Goal: Task Accomplishment & Management: Manage account settings

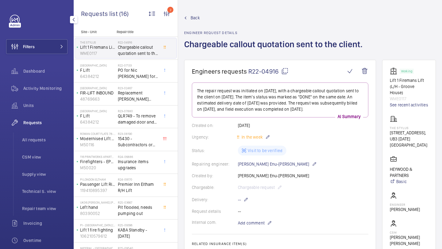
click at [42, 55] on div "Filters Dashboard Activity Monitoring Units Requests All requests CSM view Supp…" at bounding box center [36, 167] width 61 height 305
click at [48, 49] on button "Filters" at bounding box center [36, 46] width 61 height 15
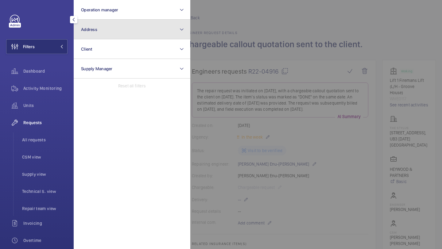
click at [85, 37] on button "Address" at bounding box center [132, 30] width 117 height 20
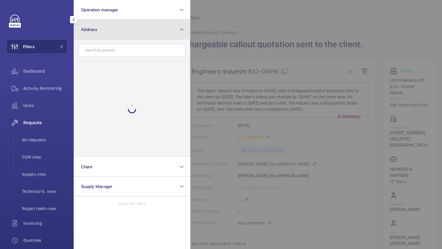
click at [85, 37] on button "Address" at bounding box center [132, 30] width 117 height 20
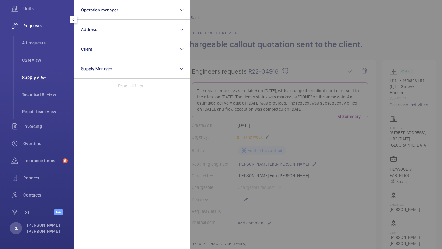
scroll to position [39, 0]
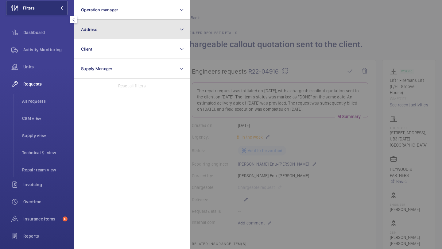
click at [104, 30] on button "Address" at bounding box center [132, 30] width 117 height 20
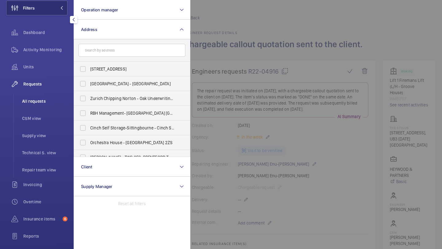
click at [39, 102] on span "All requests" at bounding box center [44, 101] width 45 height 6
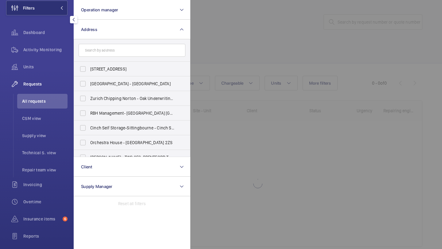
click at [350, 23] on div at bounding box center [411, 124] width 442 height 249
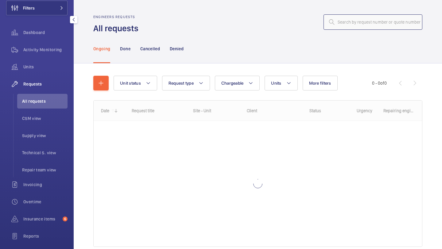
click at [353, 22] on input "text" at bounding box center [373, 21] width 99 height 15
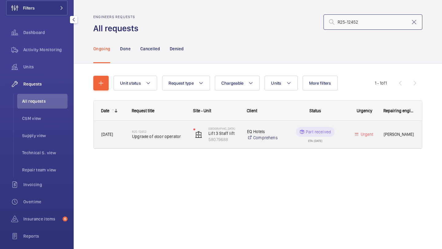
type input "R25-12452"
click at [166, 130] on h2 "R25-12452" at bounding box center [158, 132] width 53 height 4
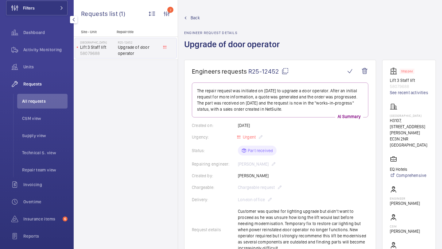
click at [244, 135] on div "Urgency: Urgent" at bounding box center [280, 137] width 177 height 7
click at [244, 136] on div "Urgency: Urgent" at bounding box center [280, 137] width 177 height 7
click at [247, 136] on div "Urgency: Urgent" at bounding box center [280, 137] width 177 height 7
click at [41, 97] on li "All requests" at bounding box center [42, 101] width 50 height 15
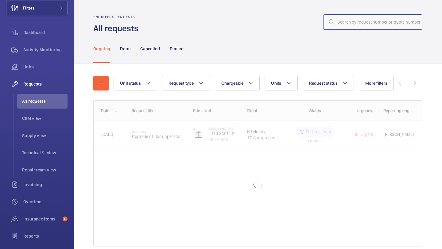
click at [359, 18] on input "text" at bounding box center [373, 21] width 99 height 15
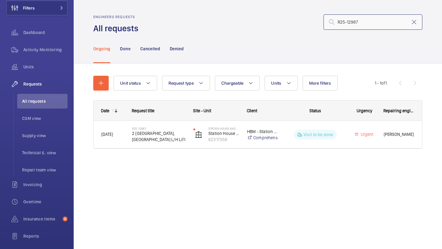
type input "R25-12987"
click at [174, 129] on h2 "R25-12987" at bounding box center [158, 129] width 53 height 4
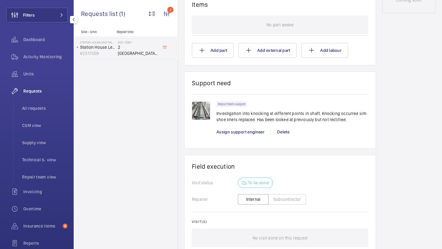
scroll to position [25, 0]
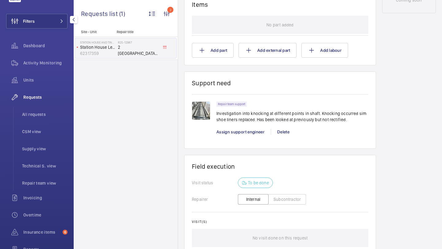
click at [59, 12] on div "Filters Dashboard Activity Monitoring Units Requests All requests CSM view Supp…" at bounding box center [36, 141] width 61 height 305
click at [57, 23] on span at bounding box center [59, 21] width 7 height 4
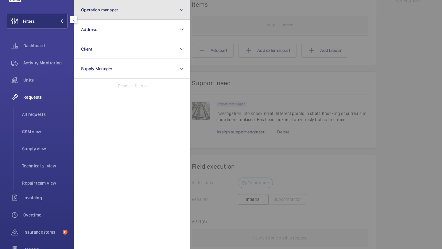
click at [116, 15] on button "Operation manager" at bounding box center [132, 10] width 117 height 20
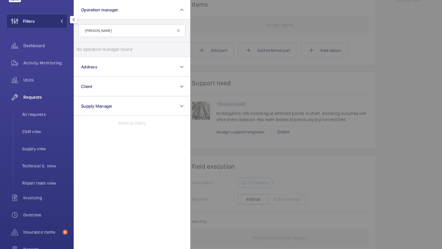
click at [119, 32] on input "paul be" at bounding box center [132, 30] width 107 height 13
type input "p"
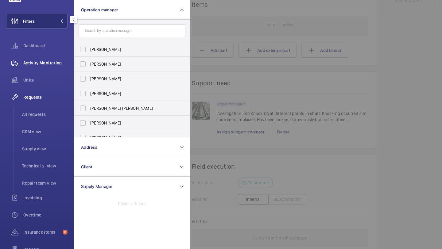
click at [28, 69] on div "Activity Monitoring" at bounding box center [36, 63] width 61 height 15
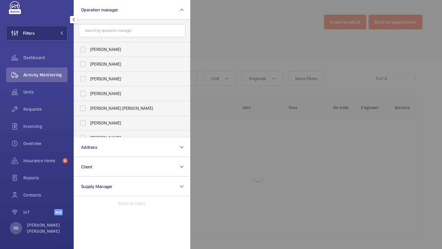
scroll to position [14, 0]
click at [237, 69] on div at bounding box center [411, 124] width 442 height 249
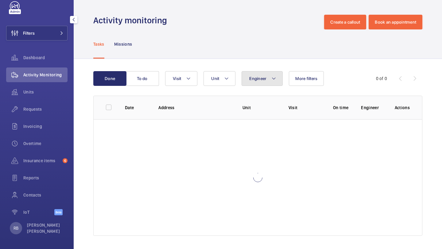
click at [258, 78] on span "Engineer" at bounding box center [257, 78] width 17 height 5
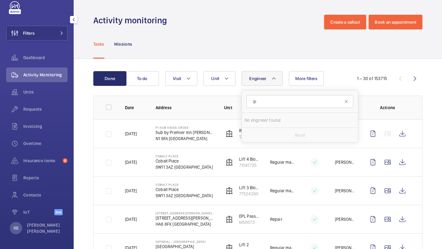
type input "["
type input "paul bes"
click at [266, 123] on span "Paul" at bounding box center [274, 120] width 32 height 5
click at [257, 123] on input "Paul Bes haw" at bounding box center [251, 120] width 12 height 12
checkbox input "true"
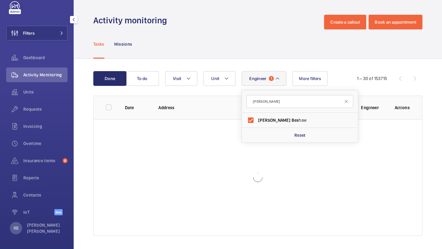
click at [442, 113] on div "Done To do Engineer 1 paul bes Paul Bes haw Reset Unit Visit More filters 1 – 3…" at bounding box center [258, 155] width 369 height 192
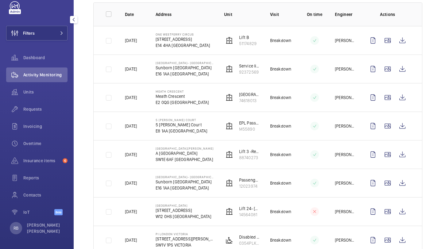
scroll to position [88, 0]
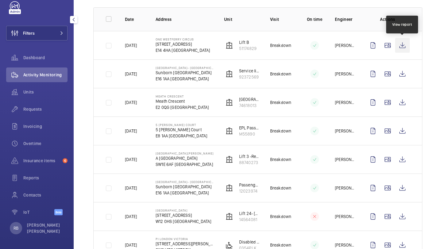
click at [404, 49] on wm-front-icon-button at bounding box center [402, 45] width 15 height 15
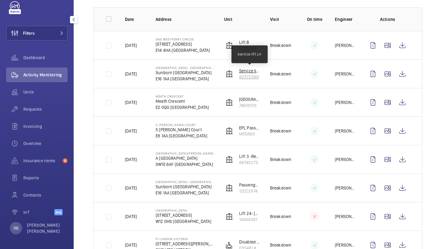
scroll to position [86, 0]
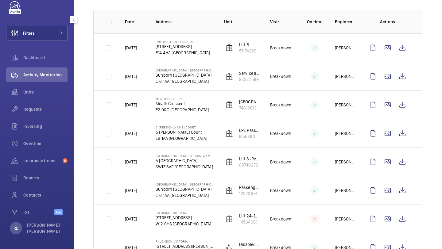
click at [128, 47] on p "27/09/2025" at bounding box center [131, 48] width 12 height 6
click at [394, 47] on wm-front-icon-button at bounding box center [388, 48] width 15 height 15
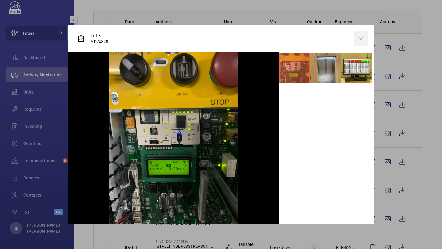
click at [368, 35] on wm-front-icon-button at bounding box center [361, 38] width 15 height 15
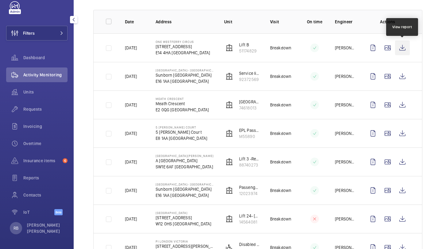
click at [403, 49] on wm-front-icon-button at bounding box center [402, 48] width 15 height 15
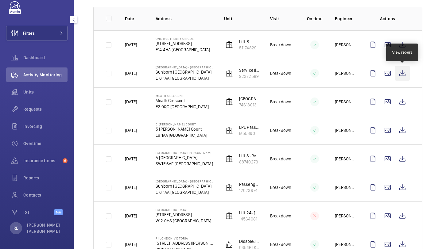
click at [402, 72] on wm-front-icon-button at bounding box center [402, 73] width 15 height 15
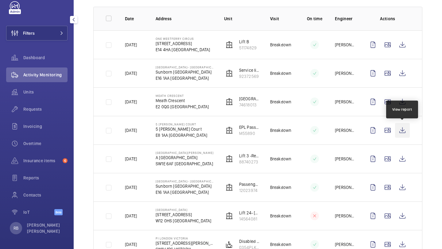
click at [405, 129] on wm-front-icon-button at bounding box center [402, 130] width 15 height 15
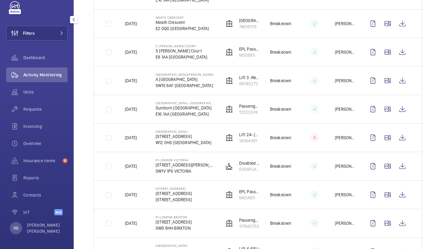
scroll to position [170, 0]
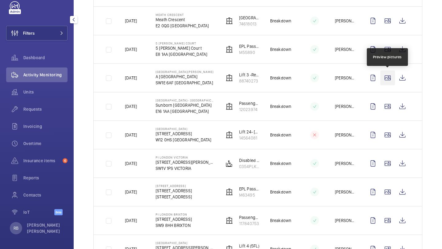
click at [385, 81] on wm-front-icon-button at bounding box center [388, 78] width 15 height 15
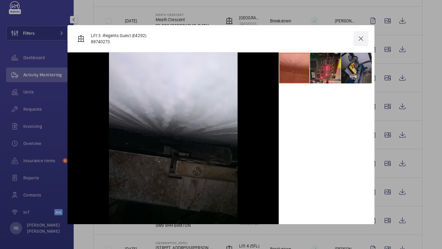
click at [364, 37] on wm-front-icon-button at bounding box center [361, 38] width 15 height 15
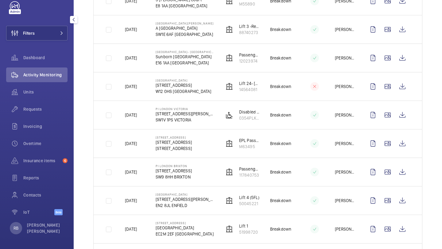
scroll to position [203, 0]
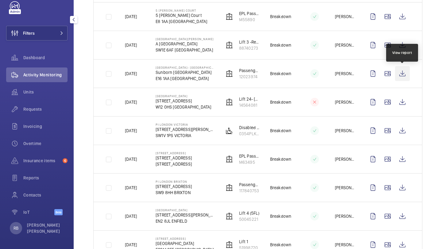
click at [402, 74] on wm-front-icon-button at bounding box center [402, 73] width 15 height 15
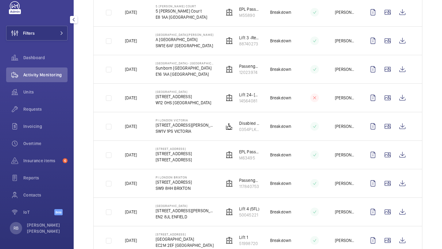
scroll to position [208, 0]
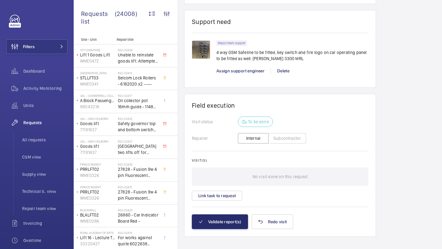
scroll to position [768, 0]
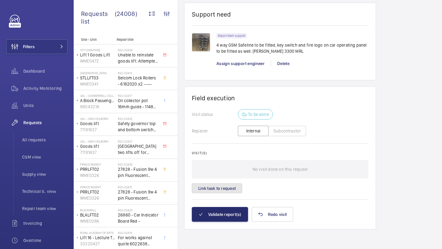
click at [220, 186] on button "Link task to request" at bounding box center [217, 189] width 50 height 10
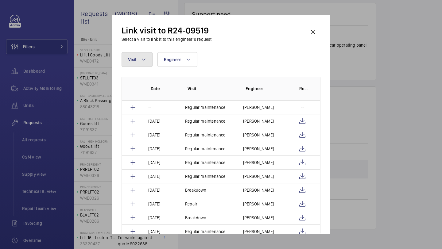
click at [140, 62] on button "Visit" at bounding box center [137, 59] width 31 height 15
type input "repair"
click at [158, 93] on form "repair" at bounding box center [180, 82] width 116 height 22
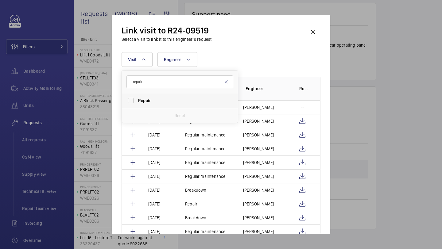
click at [155, 101] on span "Repair" at bounding box center [180, 101] width 84 height 6
click at [137, 101] on input "Repair" at bounding box center [131, 101] width 12 height 12
checkbox input "true"
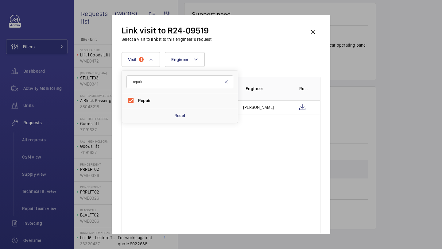
click at [260, 51] on div "Link visit to R24-09519 Select a visit to link it to this engineer’s request Vi…" at bounding box center [221, 129] width 199 height 209
click at [314, 30] on wm-front-icon-button at bounding box center [313, 32] width 15 height 15
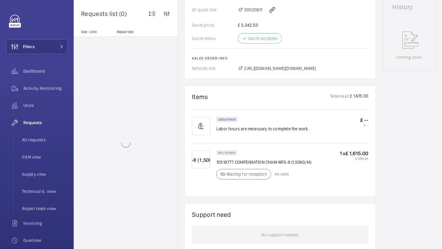
scroll to position [461, 0]
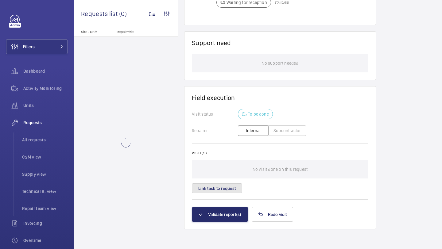
click at [236, 188] on button "Link task to request" at bounding box center [217, 189] width 50 height 10
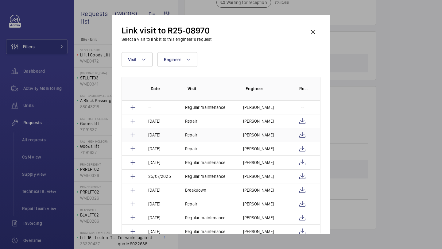
click at [291, 132] on td at bounding box center [305, 135] width 31 height 14
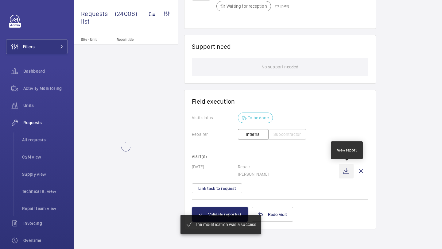
scroll to position [445, 0]
click at [347, 174] on wm-front-icon-button at bounding box center [346, 171] width 15 height 15
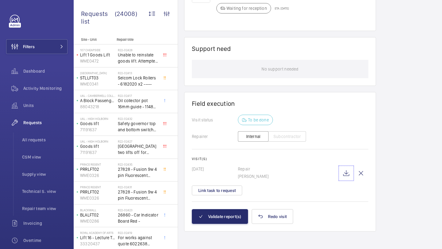
scroll to position [458, 0]
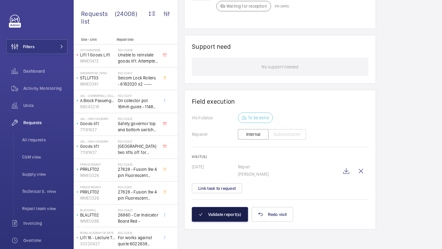
click at [225, 221] on button "Validate report(s)" at bounding box center [220, 214] width 56 height 15
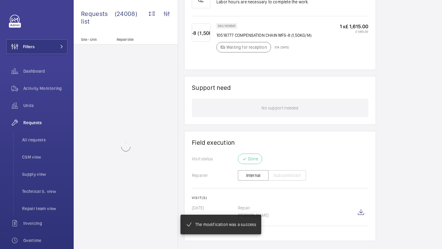
scroll to position [416, 0]
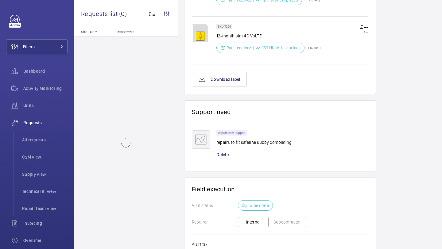
scroll to position [539, 0]
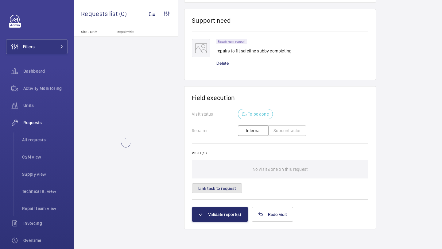
click at [219, 189] on button "Link task to request" at bounding box center [217, 189] width 50 height 10
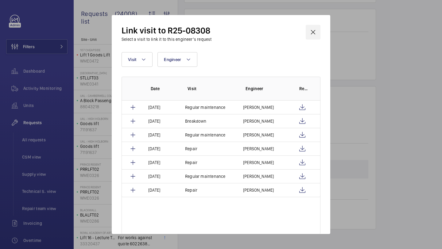
click at [317, 30] on wm-front-icon-button at bounding box center [313, 32] width 15 height 15
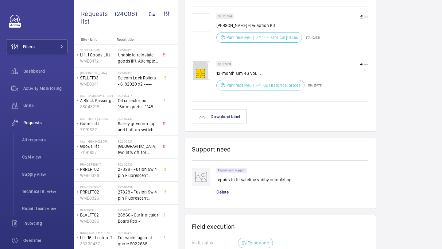
scroll to position [421, 0]
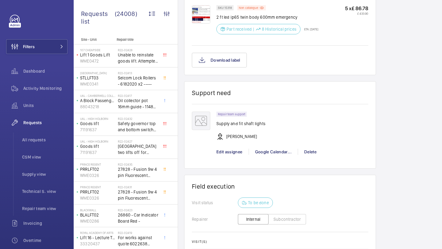
scroll to position [496, 0]
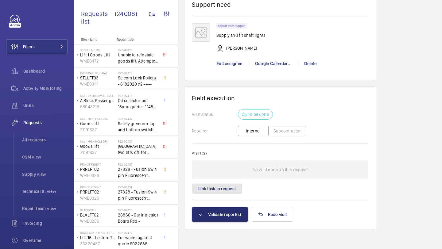
click at [217, 186] on button "Link task to request" at bounding box center [217, 189] width 50 height 10
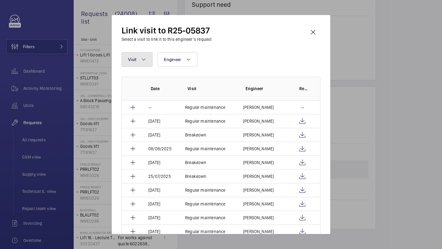
click at [138, 57] on button "Visit" at bounding box center [137, 59] width 31 height 15
type input "repair"
click at [153, 89] on form "repair" at bounding box center [180, 82] width 116 height 22
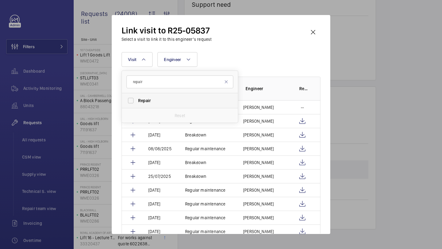
click at [153, 96] on label "Repair" at bounding box center [175, 100] width 107 height 15
click at [137, 96] on input "Repair" at bounding box center [131, 101] width 12 height 12
checkbox input "true"
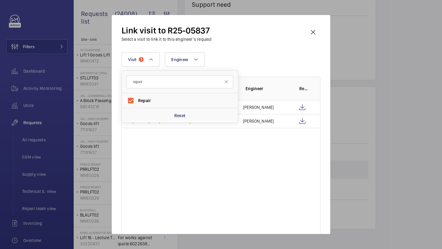
click at [264, 61] on div "Visit 1 repair Repair Reset Engineer More filters Reset all filters" at bounding box center [221, 59] width 199 height 15
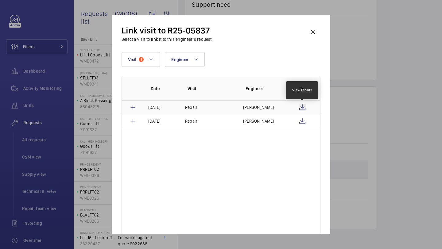
click at [303, 107] on wm-front-icon-button at bounding box center [302, 107] width 7 height 7
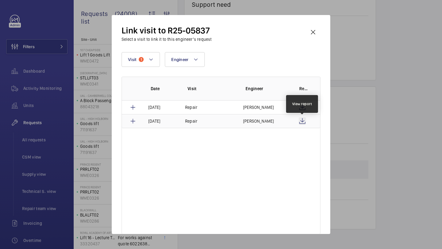
click at [301, 119] on wm-front-icon-button at bounding box center [302, 121] width 7 height 7
click at [314, 32] on wm-front-icon-button at bounding box center [313, 32] width 15 height 15
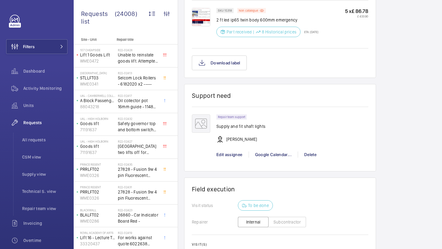
scroll to position [496, 0]
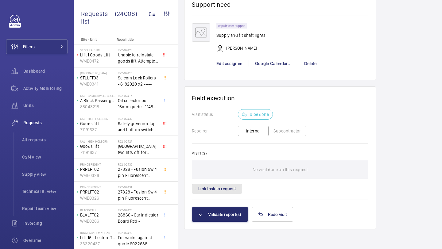
click at [221, 187] on button "Link task to request" at bounding box center [217, 189] width 50 height 10
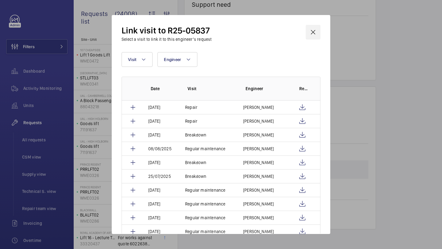
click at [313, 27] on wm-front-icon-button at bounding box center [313, 32] width 15 height 15
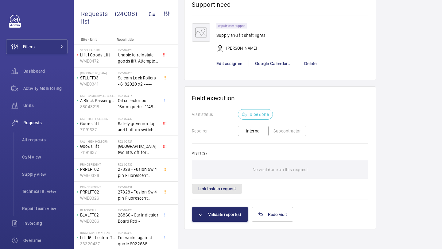
click at [225, 192] on button "Link task to request" at bounding box center [217, 189] width 50 height 10
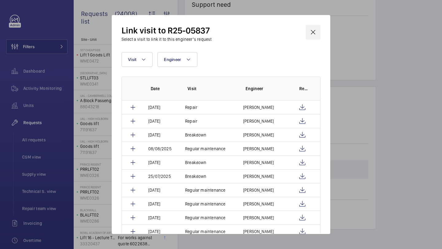
click at [314, 28] on wm-front-icon-button at bounding box center [313, 32] width 15 height 15
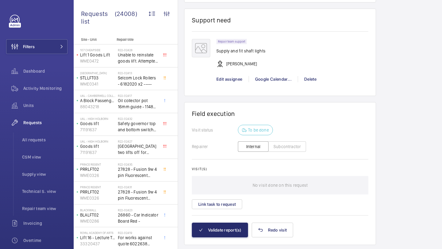
scroll to position [479, 0]
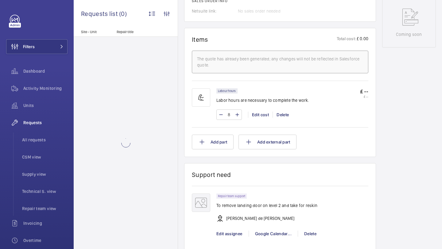
scroll to position [521, 0]
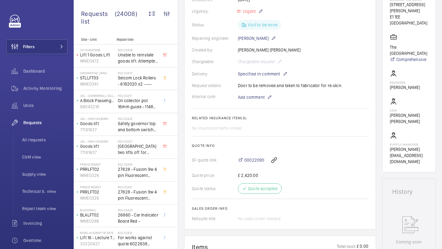
scroll to position [520, 0]
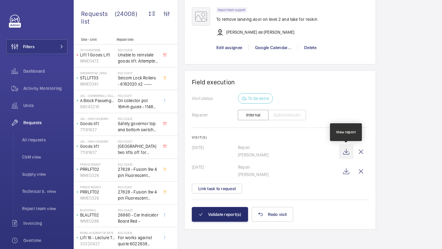
click at [346, 150] on wm-front-icon-button at bounding box center [346, 152] width 15 height 15
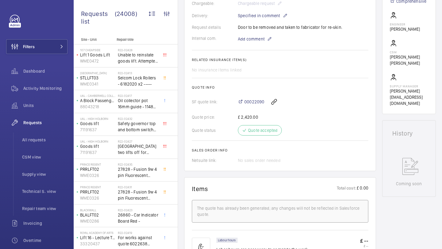
scroll to position [141, 0]
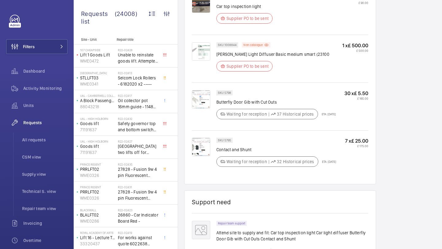
scroll to position [456, 0]
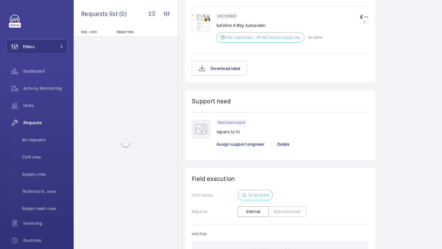
scroll to position [436, 0]
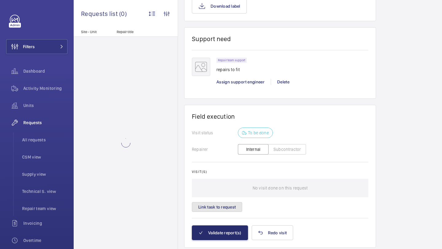
click at [226, 209] on button "Link task to request" at bounding box center [217, 207] width 50 height 10
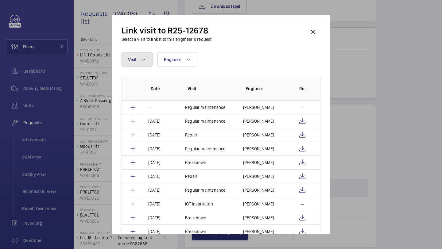
click at [139, 62] on button "Visit" at bounding box center [137, 59] width 31 height 15
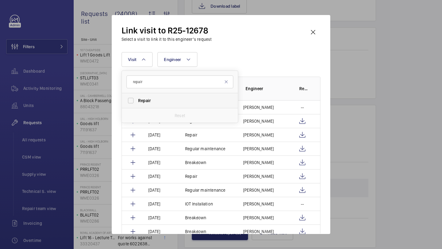
type input "repair"
click at [160, 106] on label "Repair" at bounding box center [175, 100] width 107 height 15
click at [137, 106] on input "Repair" at bounding box center [131, 101] width 12 height 12
checkbox input "true"
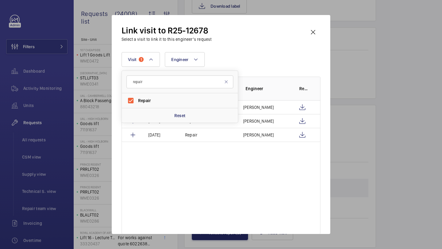
click at [287, 58] on div "Visit 1 repair Repair Reset Engineer More filters Reset all filters" at bounding box center [221, 59] width 199 height 15
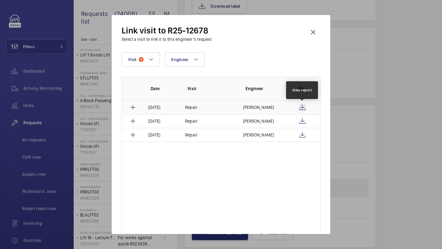
click at [303, 107] on wm-front-icon-button at bounding box center [302, 107] width 7 height 7
click at [309, 29] on wm-front-icon-button at bounding box center [313, 32] width 15 height 15
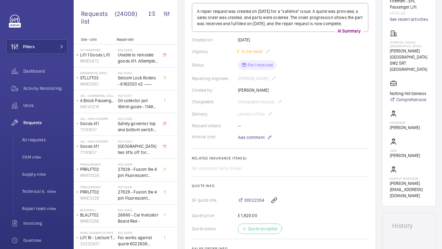
scroll to position [454, 0]
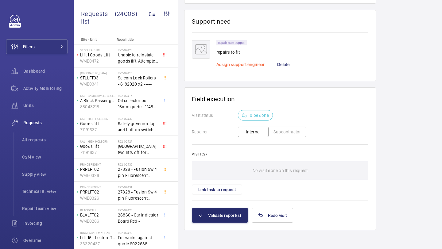
click at [246, 67] on span "Assign support engineer" at bounding box center [241, 64] width 48 height 5
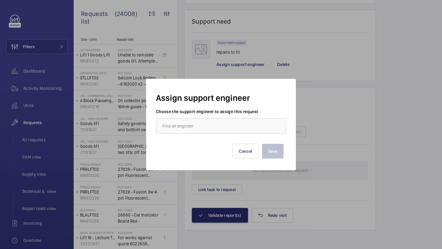
click at [207, 139] on div "Save Cancel" at bounding box center [221, 146] width 125 height 25
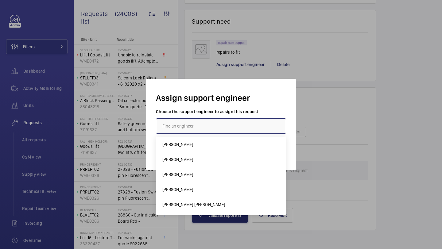
click at [210, 119] on input "text" at bounding box center [221, 126] width 130 height 15
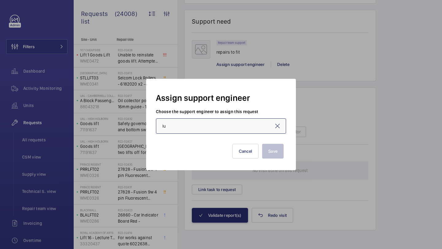
type input "l"
click at [208, 141] on mat-option "Keith Bishop" at bounding box center [221, 144] width 130 height 15
type input "Keith Bishop"
click at [274, 150] on button "Save" at bounding box center [273, 151] width 22 height 15
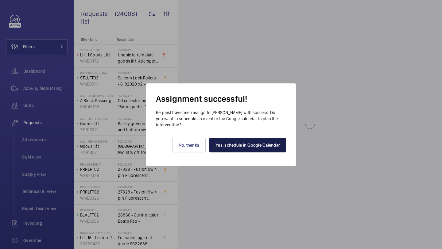
click at [247, 139] on link "Yes, schedule in Google Calendar" at bounding box center [247, 145] width 77 height 15
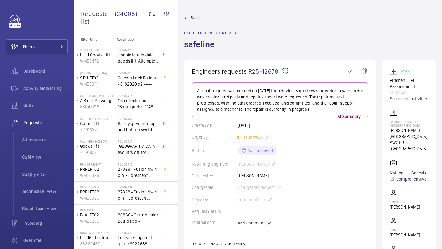
scroll to position [472, 0]
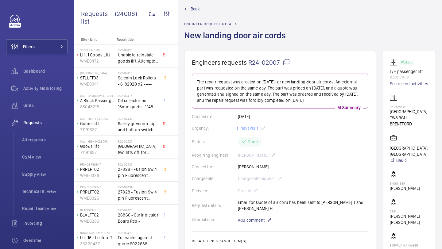
scroll to position [10, 0]
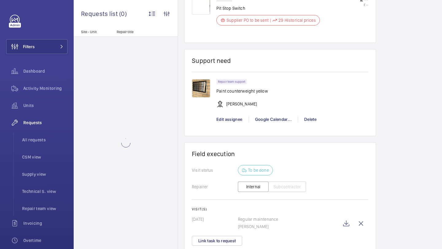
scroll to position [858, 0]
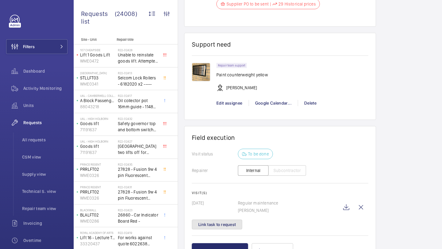
click at [223, 229] on button "Link task to request" at bounding box center [217, 225] width 50 height 10
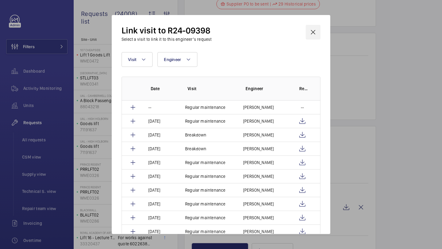
click at [316, 35] on wm-front-icon-button at bounding box center [313, 32] width 15 height 15
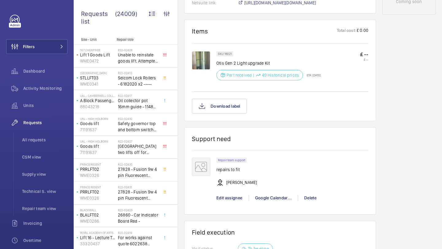
scroll to position [484, 0]
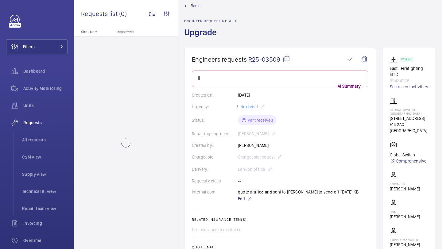
scroll to position [20, 0]
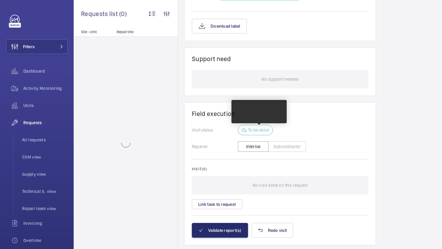
scroll to position [445, 0]
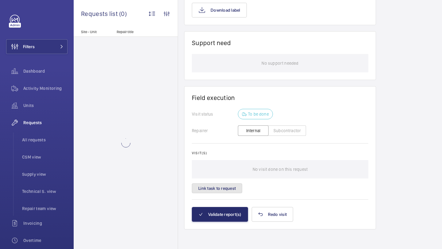
click at [225, 186] on button "Link task to request" at bounding box center [217, 189] width 50 height 10
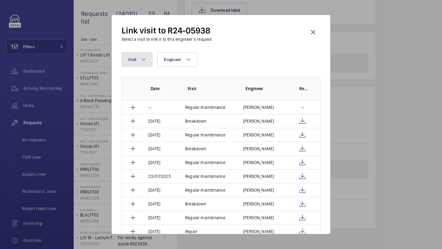
click at [139, 65] on button "Visit" at bounding box center [137, 59] width 31 height 15
type input "REPAIR"
click at [145, 90] on form "REPAIR" at bounding box center [180, 82] width 116 height 22
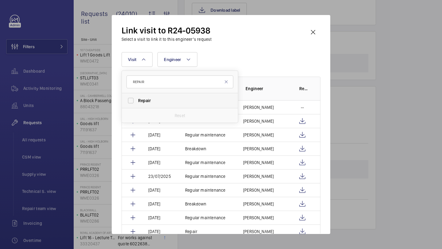
click at [145, 99] on span "Repair" at bounding box center [144, 100] width 13 height 5
click at [137, 99] on input "Repair" at bounding box center [131, 101] width 12 height 12
checkbox input "true"
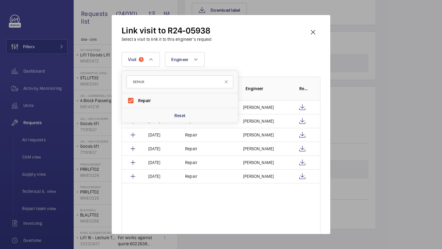
click at [243, 51] on div "Link visit to R24-05938 Select a visit to link it to this engineer’s request Vi…" at bounding box center [221, 129] width 199 height 209
click at [318, 24] on div "Link visit to R24-05938 Select a visit to link it to this engineer’s request Vi…" at bounding box center [221, 124] width 219 height 219
click at [314, 29] on wm-front-icon-button at bounding box center [313, 32] width 15 height 15
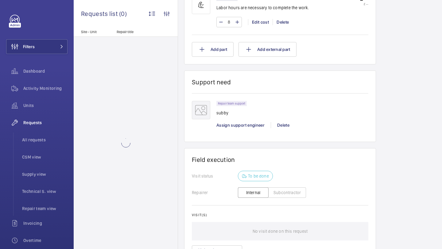
scroll to position [489, 0]
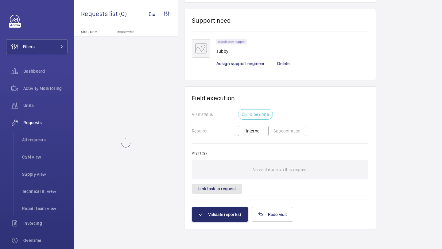
click at [226, 189] on button "Link task to request" at bounding box center [217, 189] width 50 height 10
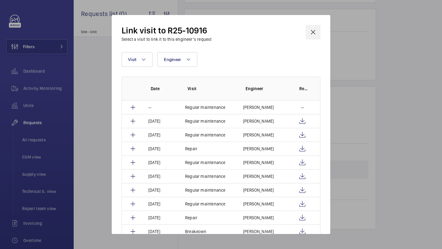
click at [317, 32] on wm-front-icon-button at bounding box center [313, 32] width 15 height 15
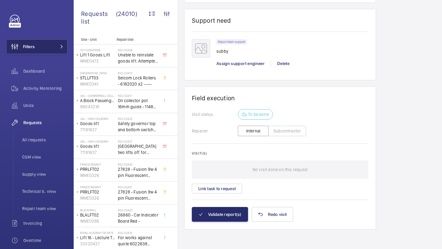
click at [67, 51] on button "Filters" at bounding box center [36, 46] width 61 height 15
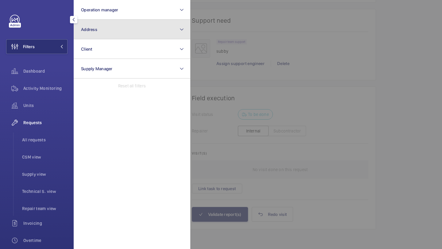
click at [100, 30] on button "Address" at bounding box center [132, 30] width 117 height 20
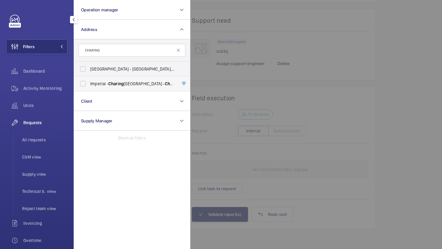
type input "CHARING"
click at [104, 84] on span "Imperial - Charing Cross Hospital - Charing Cross Hospital, LONDON W6 8RF" at bounding box center [132, 84] width 84 height 6
click at [89, 84] on input "Imperial - Charing Cross Hospital - Charing Cross Hospital, LONDON W6 8RF" at bounding box center [83, 84] width 12 height 12
checkbox input "true"
click at [208, 69] on div at bounding box center [411, 124] width 442 height 249
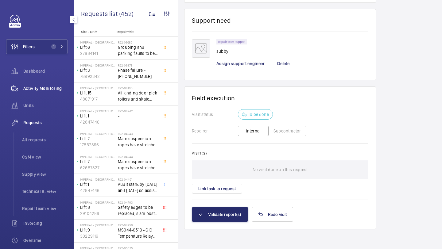
click at [47, 88] on span "Activity Monitoring" at bounding box center [45, 88] width 44 height 6
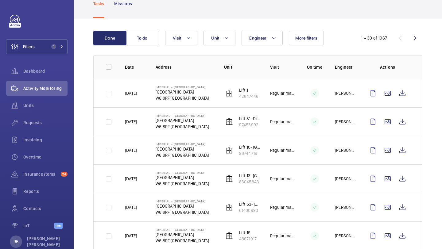
scroll to position [39, 0]
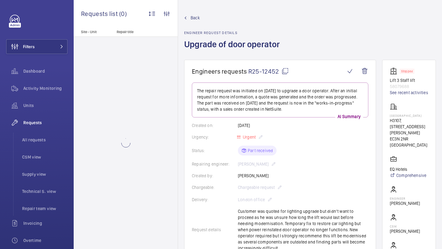
scroll to position [2, 0]
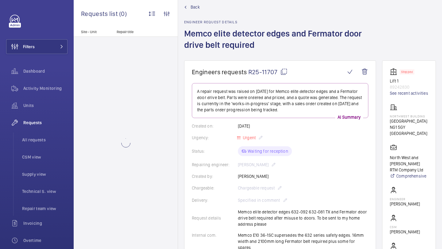
scroll to position [20, 0]
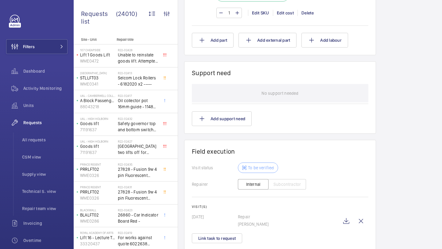
scroll to position [549, 0]
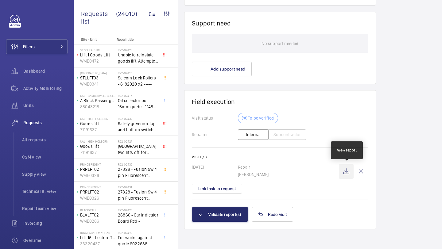
click at [343, 170] on wm-front-icon-button at bounding box center [346, 171] width 15 height 15
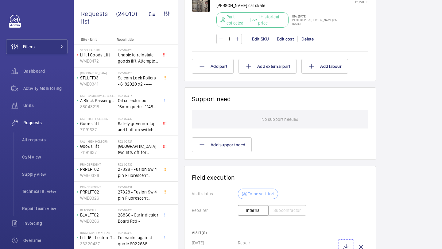
scroll to position [389, 0]
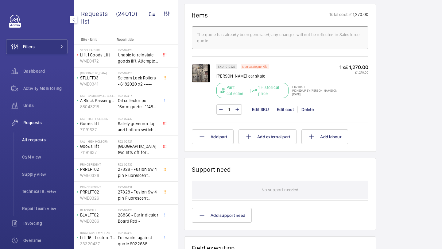
click at [33, 143] on span "All requests" at bounding box center [44, 140] width 45 height 6
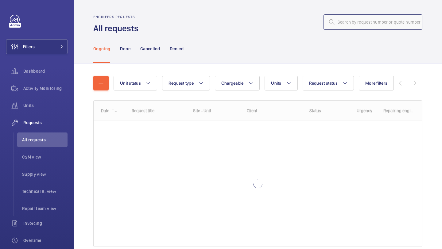
click at [378, 19] on input "text" at bounding box center [373, 21] width 99 height 15
paste input "R25-12987"
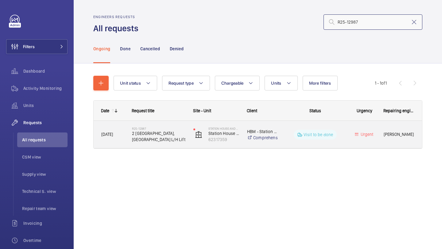
type input "R25-12987"
click at [167, 140] on span "2 Octavius Street, Station House L/H Lift" at bounding box center [158, 137] width 53 height 12
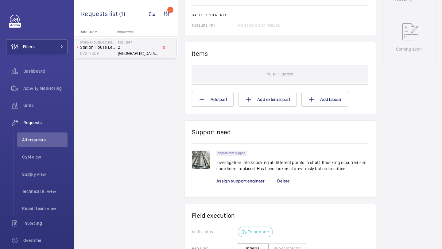
scroll to position [325, 0]
click at [249, 178] on span "Assign support engineer" at bounding box center [241, 180] width 48 height 5
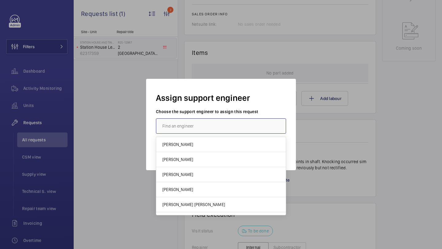
click at [186, 131] on input "text" at bounding box center [221, 126] width 130 height 15
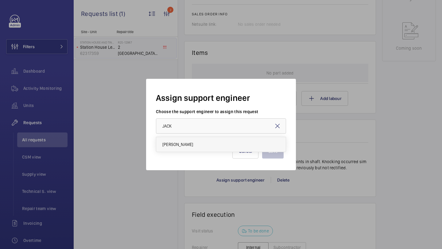
click at [180, 144] on span "Jack Gambie" at bounding box center [177, 145] width 31 height 6
type input "Jack Gambie"
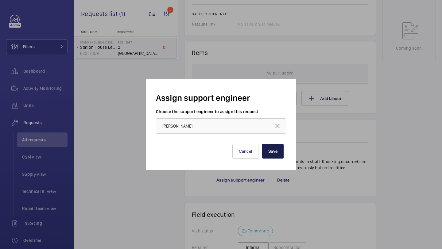
click at [271, 153] on button "Save" at bounding box center [273, 151] width 22 height 15
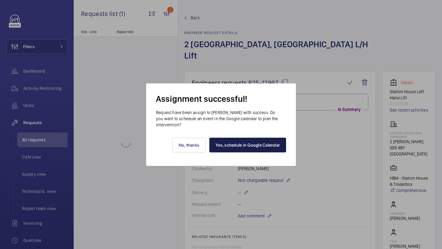
click at [239, 146] on link "Yes, schedule in Google Calendar" at bounding box center [247, 145] width 77 height 15
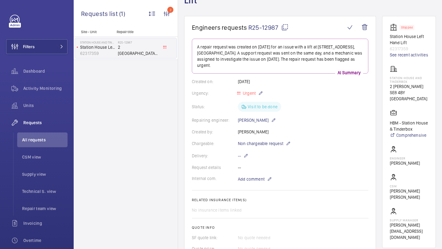
scroll to position [101, 0]
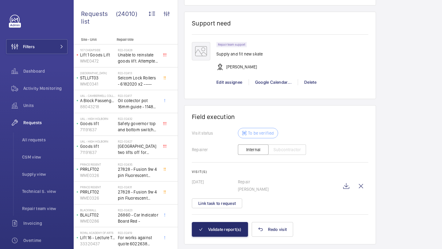
scroll to position [568, 0]
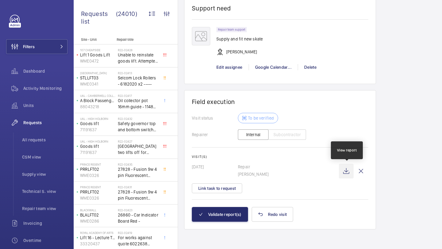
click at [347, 169] on wm-front-icon-button at bounding box center [346, 171] width 15 height 15
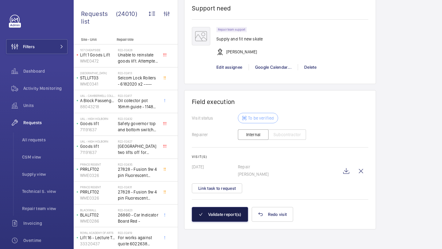
click at [229, 216] on button "Validate report(s)" at bounding box center [220, 214] width 56 height 15
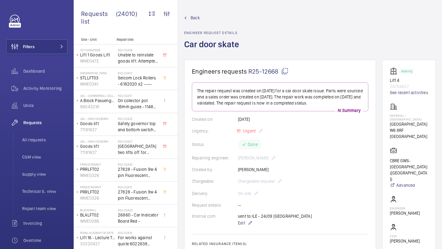
scroll to position [478, 0]
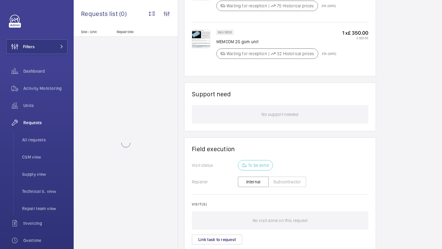
scroll to position [513, 0]
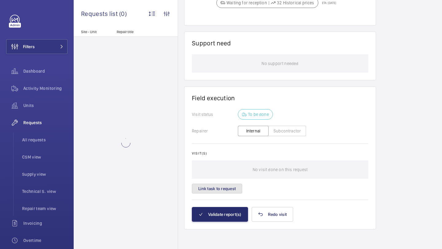
click at [232, 189] on button "Link task to request" at bounding box center [217, 189] width 50 height 10
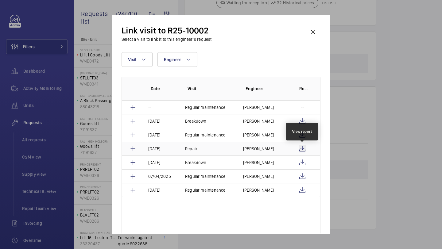
click at [301, 147] on wm-front-icon-button at bounding box center [302, 148] width 7 height 7
click at [274, 144] on td "Sean Coward" at bounding box center [263, 149] width 54 height 14
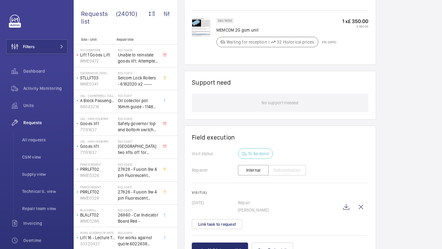
scroll to position [515, 0]
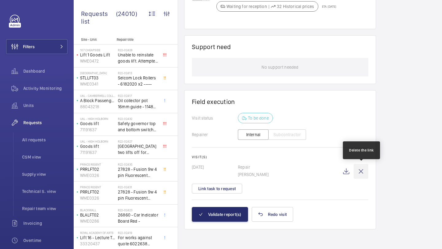
click at [362, 168] on wm-front-icon-button at bounding box center [361, 171] width 15 height 15
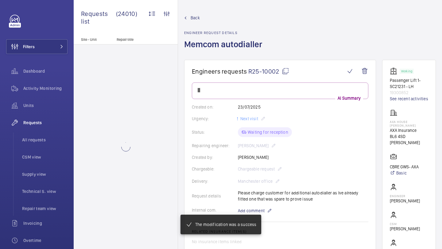
scroll to position [495, 0]
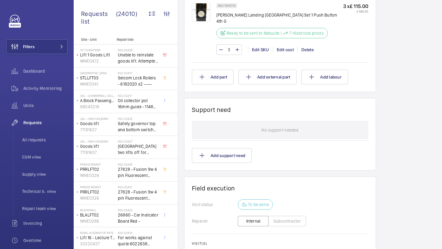
scroll to position [465, 0]
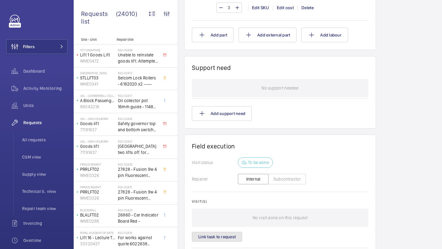
click at [230, 236] on button "Link task to request" at bounding box center [217, 237] width 50 height 10
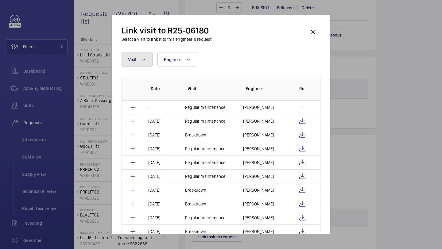
click at [143, 65] on button "Visit" at bounding box center [137, 59] width 31 height 15
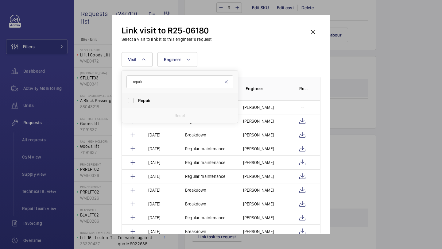
type input "repair"
click at [138, 100] on label "Repair" at bounding box center [175, 100] width 107 height 15
click at [137, 100] on input "Repair" at bounding box center [131, 101] width 12 height 12
checkbox input "true"
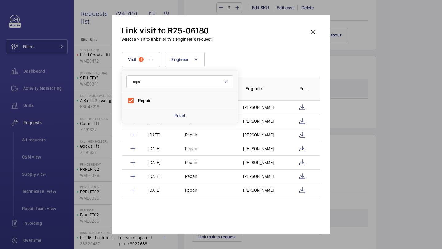
click at [210, 64] on div "Visit 1 repair Repair Reset Engineer More filters Reset all filters" at bounding box center [221, 59] width 199 height 15
click at [315, 30] on wm-front-icon-button at bounding box center [313, 32] width 15 height 15
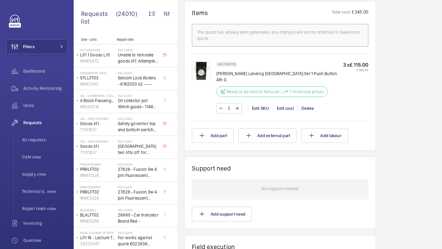
scroll to position [330, 0]
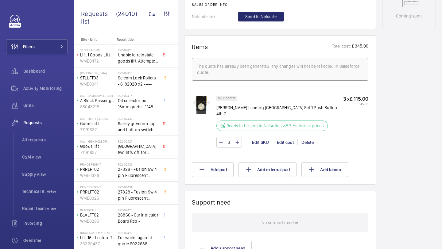
click at [204, 107] on img at bounding box center [201, 105] width 18 height 18
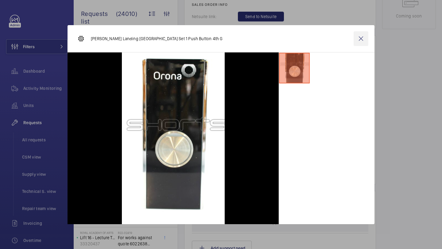
click at [362, 42] on wm-front-icon-button at bounding box center [361, 38] width 15 height 15
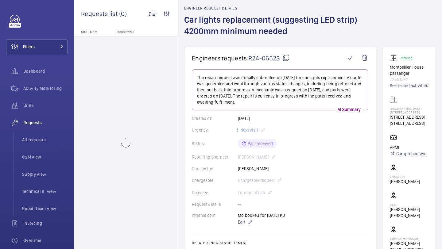
scroll to position [36, 0]
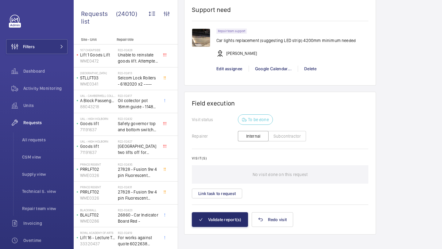
scroll to position [535, 0]
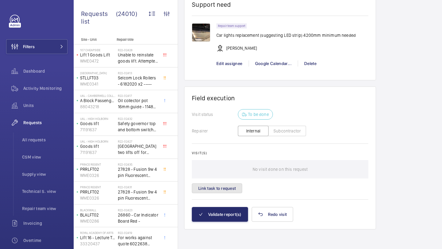
click at [228, 187] on button "Link task to request" at bounding box center [217, 189] width 50 height 10
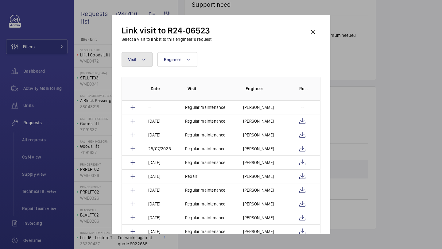
click at [146, 65] on button "Visit" at bounding box center [137, 59] width 31 height 15
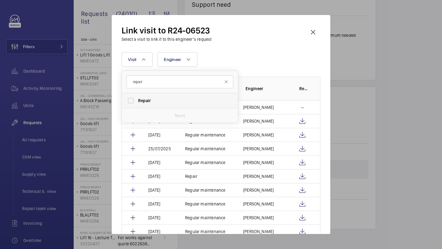
type input "repair"
click at [143, 99] on span "Repair" at bounding box center [144, 100] width 13 height 5
click at [137, 99] on input "Repair" at bounding box center [131, 101] width 12 height 12
checkbox input "true"
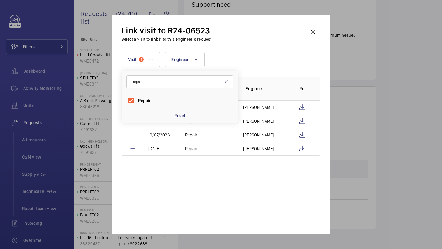
click at [231, 57] on div "Visit 1 repair Repair Reset Engineer More filters Reset all filters" at bounding box center [221, 59] width 199 height 15
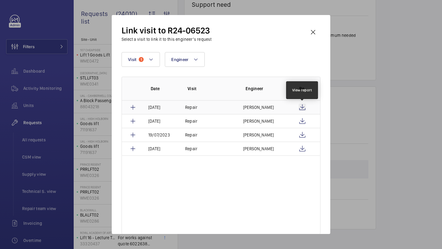
click at [302, 104] on wm-front-icon-button at bounding box center [302, 107] width 7 height 7
click at [314, 32] on wm-front-icon-button at bounding box center [313, 32] width 15 height 15
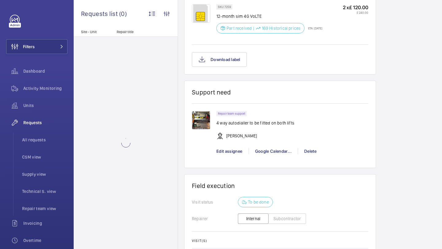
scroll to position [531, 0]
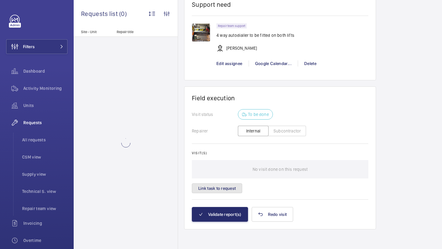
click at [224, 190] on button "Link task to request" at bounding box center [217, 189] width 50 height 10
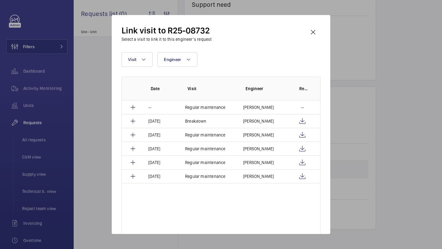
click at [304, 32] on div "Link visit to R25-08732 Select a visit to link it to this engineer’s request" at bounding box center [221, 34] width 199 height 18
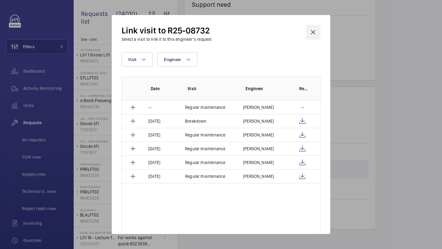
click at [312, 35] on wm-front-icon-button at bounding box center [313, 32] width 15 height 15
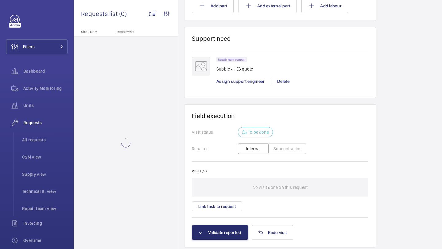
scroll to position [455, 0]
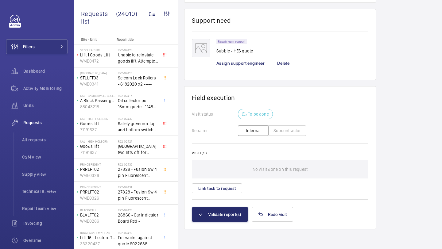
click at [232, 195] on wm-front-card-body "Visit status To be done Repairer Internal Subcontractor Visit(s) No visit done …" at bounding box center [280, 158] width 177 height 98
click at [232, 194] on button "Link task to request" at bounding box center [217, 189] width 50 height 10
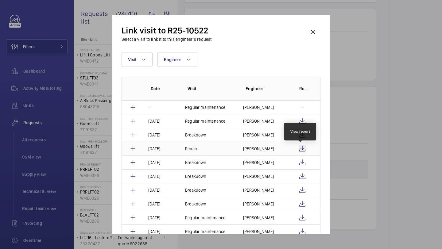
click at [301, 148] on wm-front-icon-button at bounding box center [302, 148] width 7 height 7
click at [320, 30] on wm-front-icon-button at bounding box center [313, 32] width 15 height 15
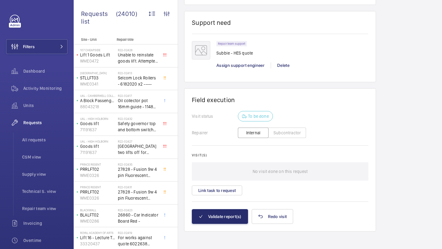
scroll to position [455, 0]
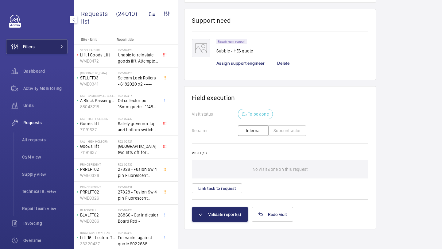
click at [41, 48] on button "Filters" at bounding box center [36, 46] width 61 height 15
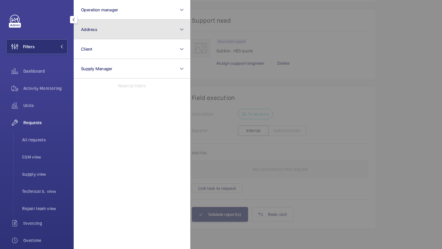
click at [98, 36] on button "Address" at bounding box center [132, 30] width 117 height 20
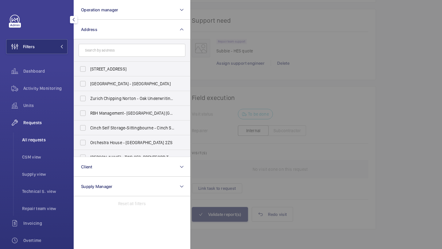
click at [34, 142] on span "All requests" at bounding box center [44, 140] width 45 height 6
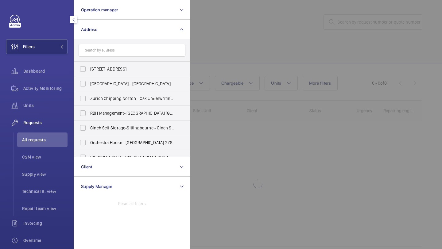
click at [361, 15] on div at bounding box center [411, 124] width 442 height 249
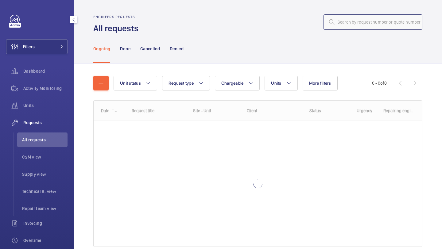
click at [362, 24] on input "text" at bounding box center [373, 21] width 99 height 15
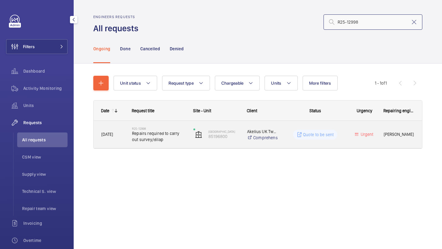
type input "R25-12998"
click at [163, 139] on span "Repairs required to carry out survey/dilap" at bounding box center [158, 137] width 53 height 12
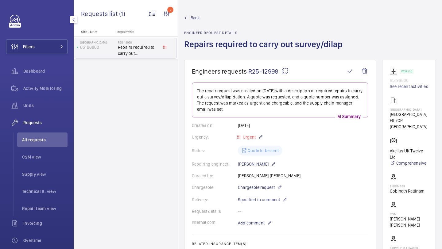
click at [406, 118] on p "E9 7QP LONDON" at bounding box center [409, 124] width 38 height 12
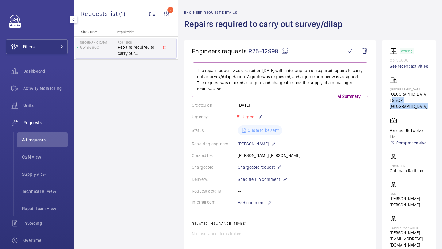
scroll to position [28, 0]
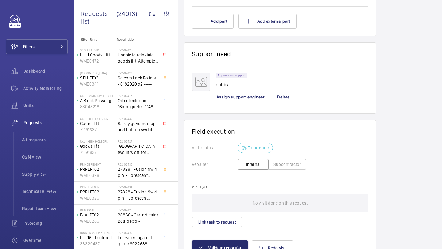
scroll to position [462, 0]
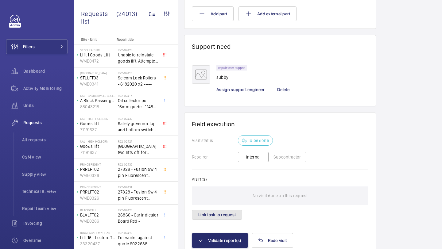
click at [237, 216] on button "Link task to request" at bounding box center [217, 215] width 50 height 10
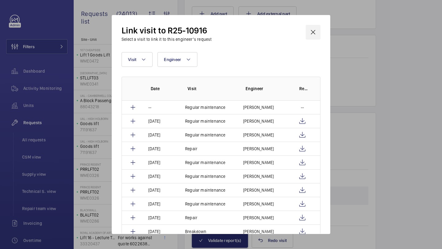
click at [313, 28] on wm-front-icon-button at bounding box center [313, 32] width 15 height 15
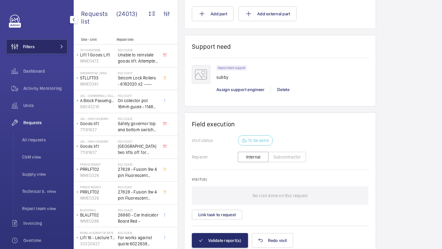
click at [39, 45] on button "Filters" at bounding box center [36, 46] width 61 height 15
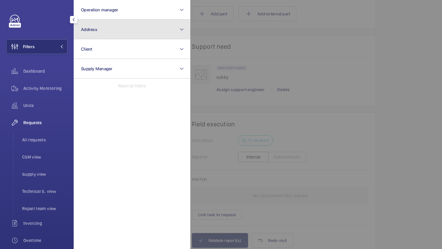
click at [111, 27] on button "Address" at bounding box center [132, 30] width 117 height 20
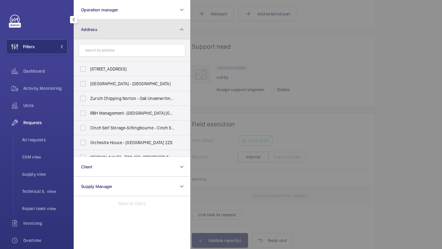
click at [111, 27] on button "Address" at bounding box center [132, 30] width 117 height 20
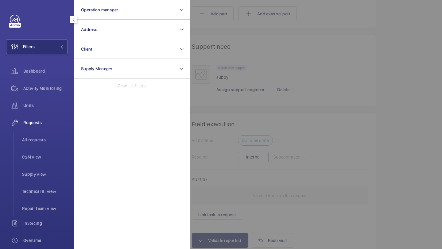
click at [52, 58] on div "Filters Operation manager Address Client Supply Manager Reset all filters Dashb…" at bounding box center [36, 167] width 61 height 305
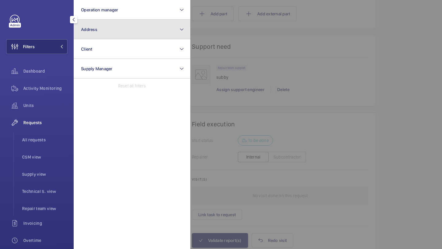
click at [91, 30] on span "Address" at bounding box center [89, 29] width 16 height 5
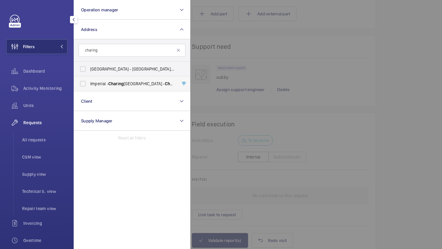
type input "charing"
click at [104, 80] on label "Imperial - Charing Cross Hospital - Charing Cross Hospital, LONDON W6 8RF" at bounding box center [127, 83] width 107 height 15
click at [89, 80] on input "Imperial - Charing Cross Hospital - Charing Cross Hospital, LONDON W6 8RF" at bounding box center [83, 84] width 12 height 12
checkbox input "true"
click at [57, 40] on button "Filters 1" at bounding box center [36, 46] width 61 height 15
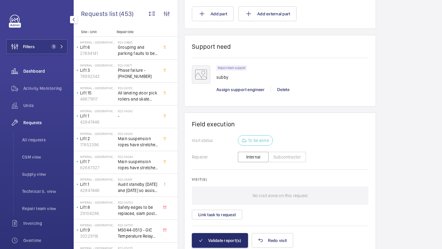
click at [51, 78] on div "Dashboard" at bounding box center [36, 71] width 61 height 15
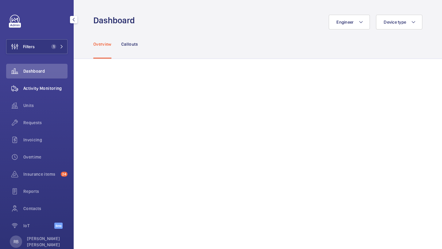
click at [49, 92] on div "Activity Monitoring" at bounding box center [36, 88] width 61 height 15
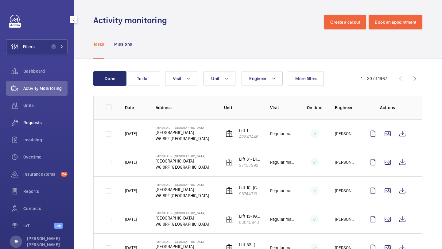
click at [28, 121] on span "Requests" at bounding box center [45, 123] width 44 height 6
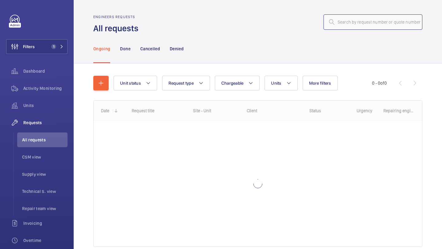
click at [365, 15] on input "text" at bounding box center [373, 21] width 99 height 15
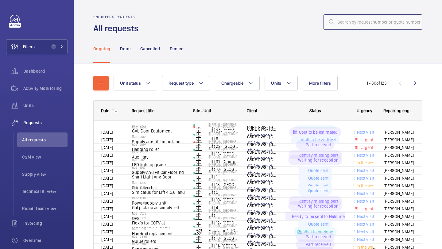
click at [365, 15] on input "text" at bounding box center [373, 21] width 99 height 15
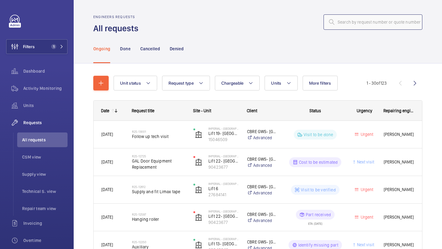
click at [365, 21] on input "text" at bounding box center [373, 21] width 99 height 15
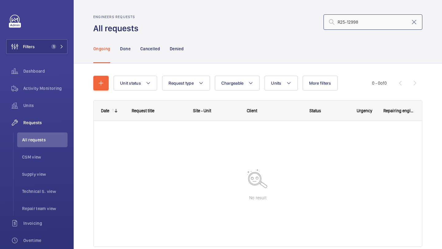
click at [338, 23] on input "R25-12998" at bounding box center [373, 21] width 99 height 15
type input "R25-12998"
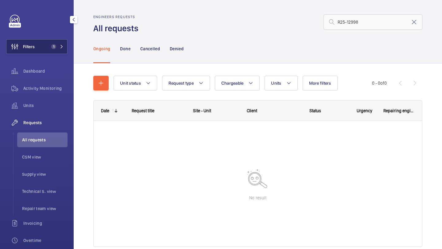
click at [28, 47] on span "Filters" at bounding box center [29, 47] width 12 height 6
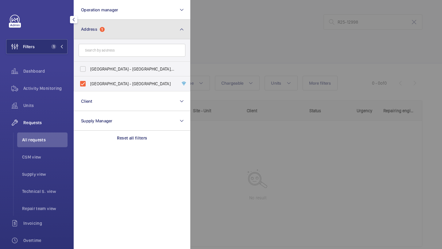
click at [84, 24] on button "Address 1" at bounding box center [132, 30] width 117 height 20
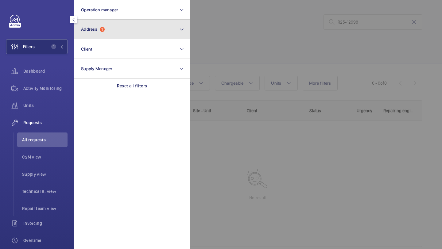
click at [115, 37] on button "Address 1" at bounding box center [132, 30] width 117 height 20
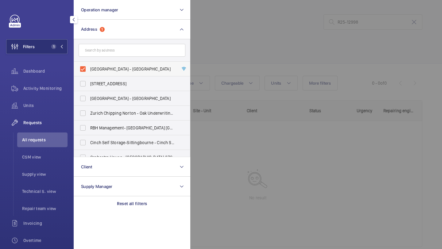
click at [128, 71] on span "Imperial - Charing Cross Hospital - Charing Cross Hospital, LONDON W6 8RF" at bounding box center [132, 69] width 84 height 6
click at [89, 71] on input "Imperial - Charing Cross Hospital - Charing Cross Hospital, LONDON W6 8RF" at bounding box center [83, 69] width 12 height 12
checkbox input "false"
click at [231, 53] on div at bounding box center [411, 124] width 442 height 249
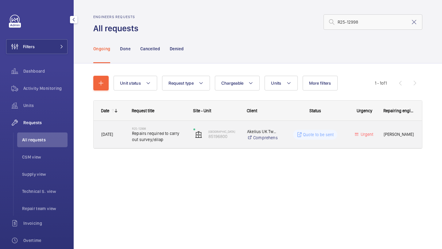
click at [161, 139] on span "Repairs required to carry out survey/dilap" at bounding box center [158, 137] width 53 height 12
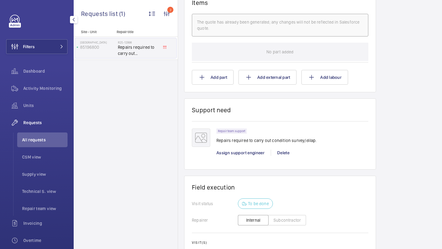
scroll to position [389, 0]
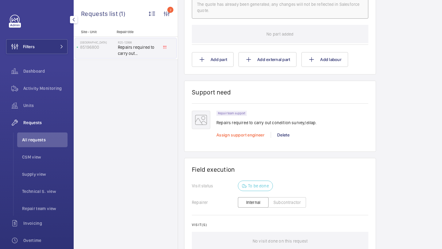
click at [249, 136] on span "Assign support engineer" at bounding box center [241, 135] width 48 height 5
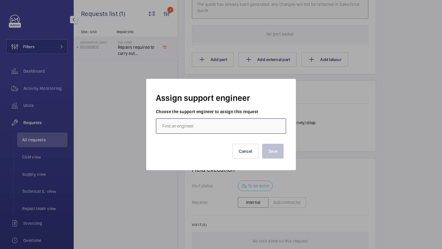
click at [187, 123] on input "text" at bounding box center [221, 126] width 130 height 15
click at [202, 154] on div "Save Cancel" at bounding box center [221, 146] width 125 height 25
click at [208, 131] on input "james" at bounding box center [221, 126] width 130 height 15
click at [205, 144] on mat-option "[PERSON_NAME]" at bounding box center [221, 144] width 130 height 15
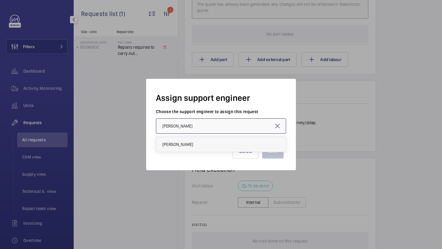
type input "[PERSON_NAME]"
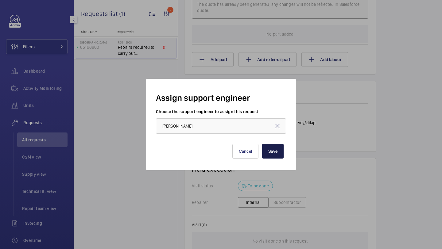
click at [269, 155] on button "Save" at bounding box center [273, 151] width 22 height 15
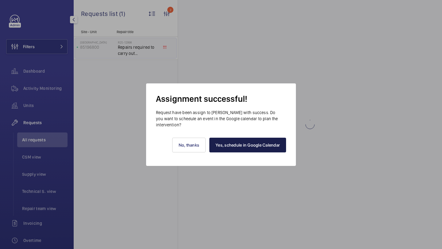
click at [243, 141] on link "Yes, schedule in Google Calendar" at bounding box center [247, 145] width 77 height 15
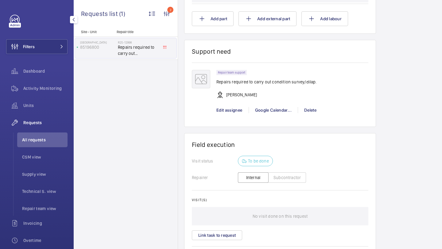
scroll to position [477, 0]
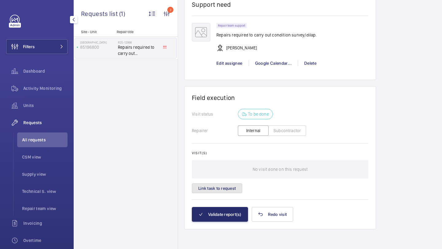
click at [229, 188] on button "Link task to request" at bounding box center [217, 189] width 50 height 10
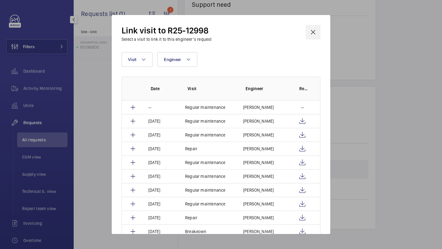
click at [312, 31] on wm-front-icon-button at bounding box center [313, 32] width 15 height 15
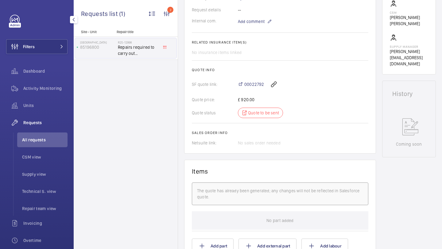
scroll to position [169, 0]
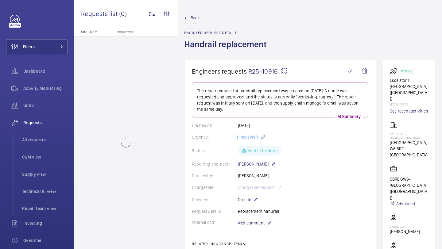
scroll to position [15, 0]
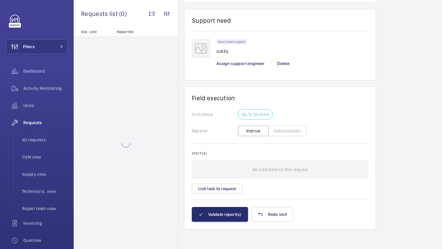
scroll to position [489, 0]
click at [211, 186] on button "Link task to request" at bounding box center [217, 189] width 50 height 10
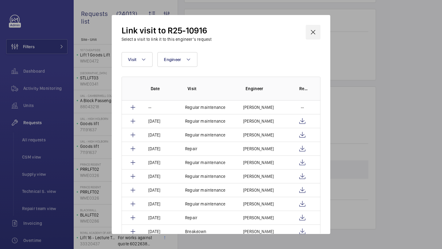
click at [313, 35] on wm-front-icon-button at bounding box center [313, 32] width 15 height 15
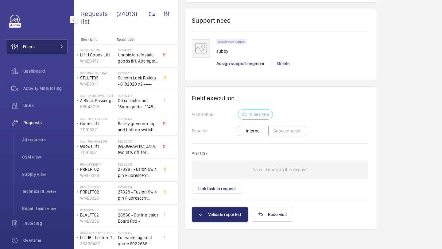
click at [52, 52] on button "Filters" at bounding box center [36, 46] width 61 height 15
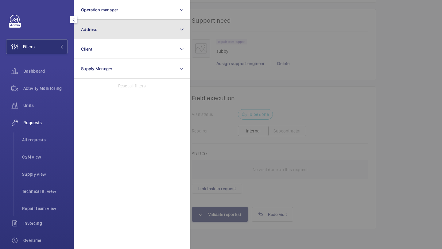
click at [79, 31] on button "Address" at bounding box center [132, 30] width 117 height 20
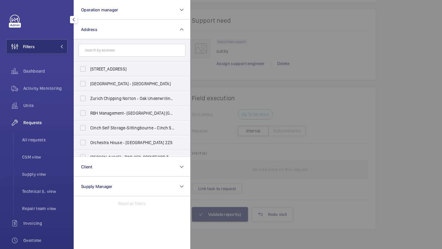
click at [99, 53] on input "text" at bounding box center [132, 50] width 107 height 13
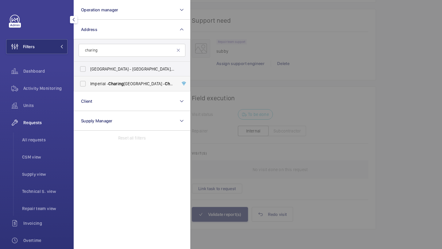
type input "charing"
click at [104, 80] on label "[GEOGRAPHIC_DATA] - [GEOGRAPHIC_DATA]" at bounding box center [127, 83] width 107 height 15
click at [89, 80] on input "[GEOGRAPHIC_DATA] - [GEOGRAPHIC_DATA]" at bounding box center [83, 84] width 12 height 12
checkbox input "true"
click at [207, 69] on div at bounding box center [411, 124] width 442 height 249
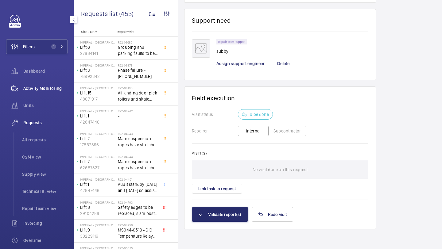
click at [59, 88] on span "Activity Monitoring" at bounding box center [45, 88] width 44 height 6
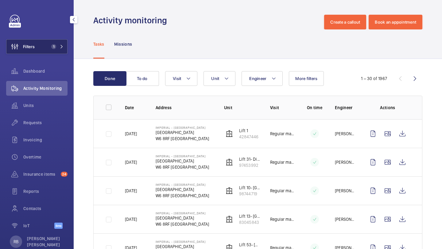
click at [54, 49] on span "1" at bounding box center [53, 46] width 5 height 5
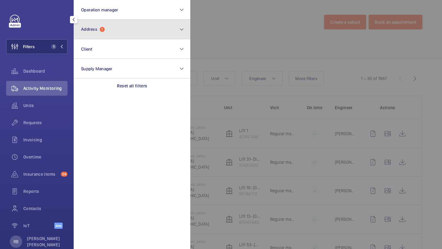
click at [96, 34] on button "Address 1" at bounding box center [132, 30] width 117 height 20
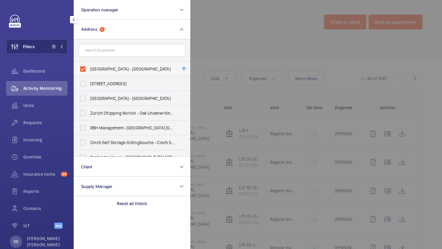
click at [103, 71] on span "[GEOGRAPHIC_DATA] - [GEOGRAPHIC_DATA]" at bounding box center [132, 69] width 84 height 6
click at [89, 71] on input "[GEOGRAPHIC_DATA] - [GEOGRAPHIC_DATA]" at bounding box center [83, 69] width 12 height 12
checkbox input "false"
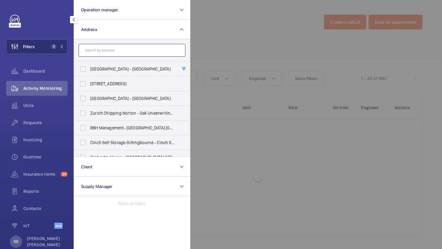
click at [106, 54] on input "text" at bounding box center [132, 50] width 107 height 13
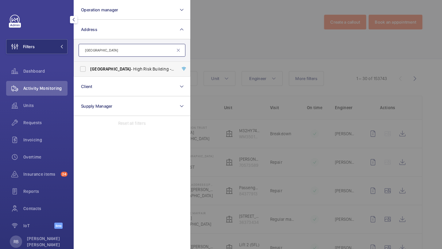
type input "bakersfield"
click at [109, 69] on span "Bakersfield" at bounding box center [110, 69] width 41 height 5
click at [89, 69] on input "Bakersfield - High Risk Building - Bakersfield , LONDON N7 0LT" at bounding box center [83, 69] width 12 height 12
checkbox input "true"
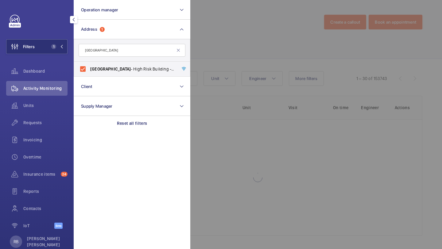
click at [201, 64] on div at bounding box center [411, 124] width 442 height 249
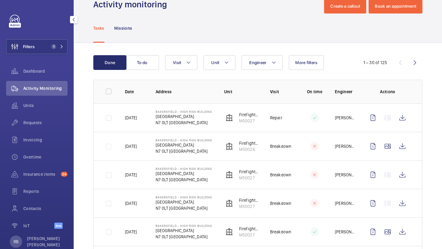
scroll to position [20, 0]
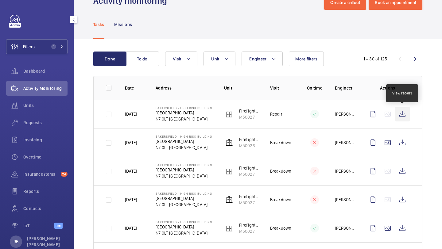
click at [408, 115] on wm-front-icon-button at bounding box center [402, 114] width 15 height 15
click at [56, 121] on span "Requests" at bounding box center [45, 123] width 44 height 6
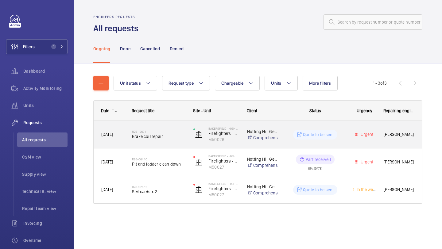
click at [158, 137] on span "Brake coil repair" at bounding box center [158, 137] width 53 height 6
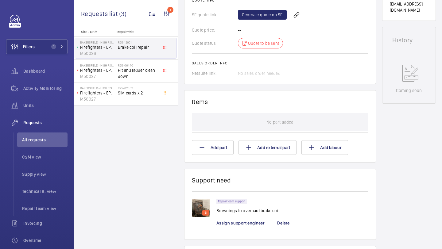
scroll to position [291, 0]
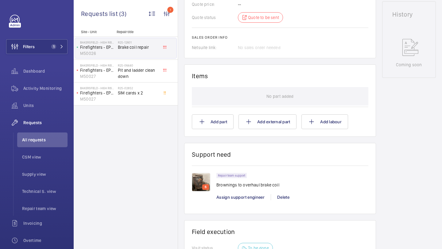
click at [199, 181] on img at bounding box center [201, 182] width 18 height 18
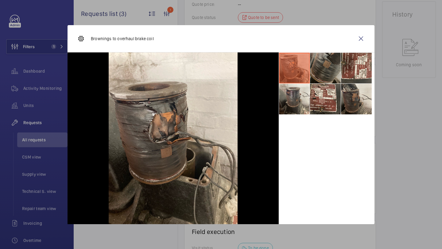
click at [323, 70] on li at bounding box center [325, 68] width 31 height 31
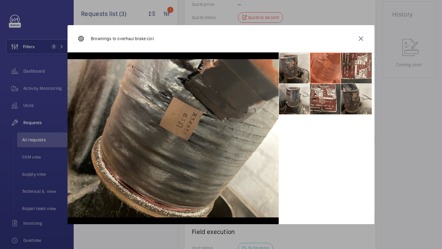
click at [325, 70] on li at bounding box center [325, 68] width 31 height 31
click at [350, 67] on li at bounding box center [356, 68] width 31 height 31
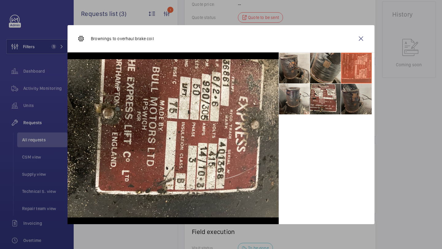
click at [351, 93] on li at bounding box center [356, 99] width 31 height 31
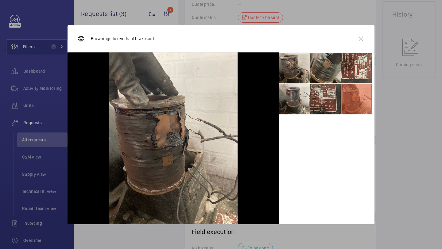
click at [331, 93] on li at bounding box center [325, 99] width 31 height 31
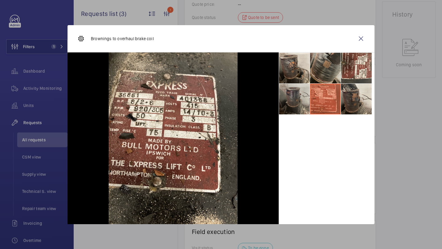
click at [304, 95] on li at bounding box center [294, 99] width 31 height 31
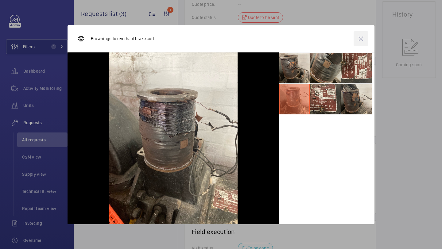
click at [362, 38] on wm-front-icon-button at bounding box center [361, 38] width 15 height 15
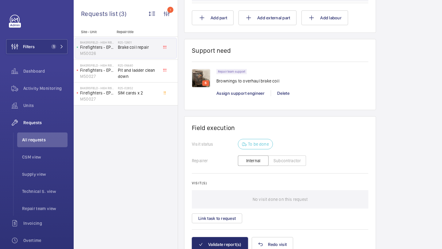
scroll to position [410, 0]
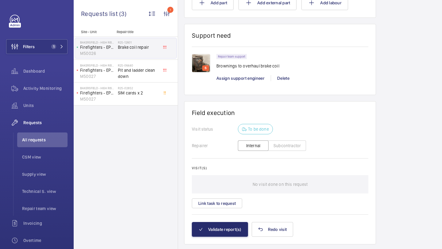
click at [196, 77] on div "6" at bounding box center [201, 75] width 18 height 6
click at [203, 57] on img at bounding box center [201, 63] width 18 height 18
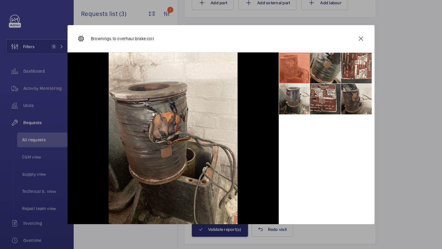
click at [331, 96] on li at bounding box center [325, 99] width 31 height 31
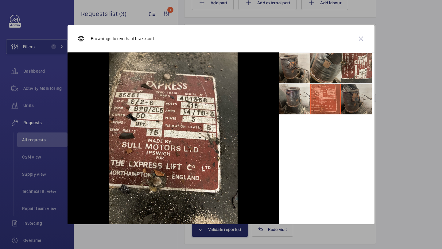
click at [349, 97] on li at bounding box center [356, 99] width 31 height 31
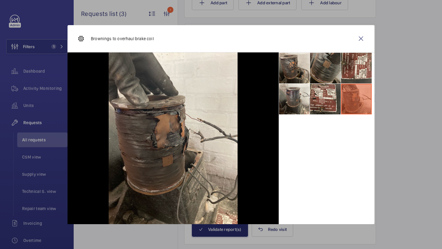
click at [325, 73] on li at bounding box center [325, 68] width 31 height 31
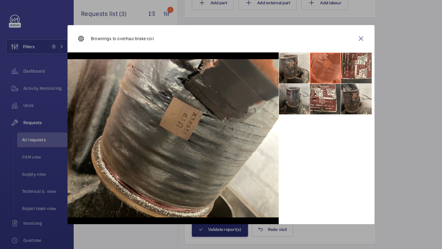
click at [299, 93] on li at bounding box center [294, 99] width 31 height 31
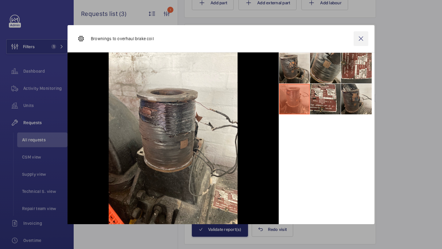
click at [357, 37] on wm-front-icon-button at bounding box center [361, 38] width 15 height 15
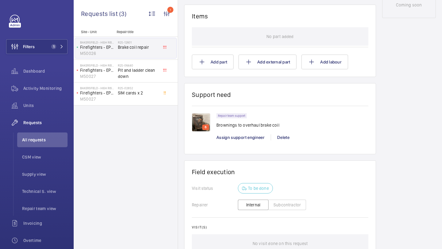
scroll to position [354, 0]
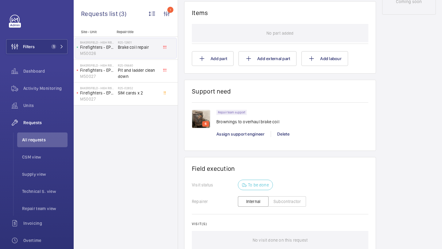
click at [204, 124] on p "6" at bounding box center [206, 124] width 4 height 6
click at [204, 119] on img at bounding box center [201, 119] width 18 height 18
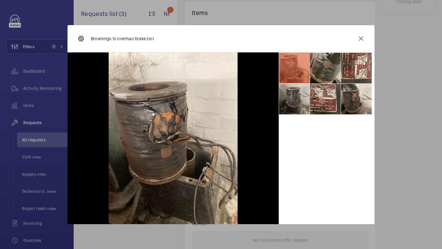
click at [299, 99] on li at bounding box center [294, 99] width 31 height 31
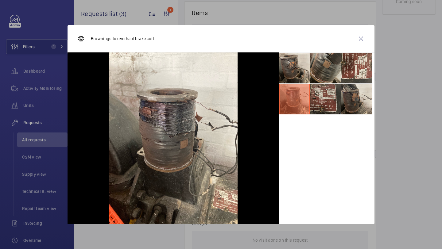
click at [319, 99] on li at bounding box center [325, 99] width 31 height 31
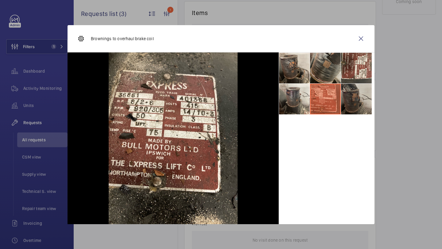
click at [356, 99] on li at bounding box center [356, 99] width 31 height 31
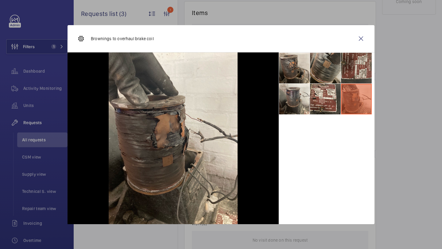
click at [353, 72] on li at bounding box center [356, 68] width 31 height 31
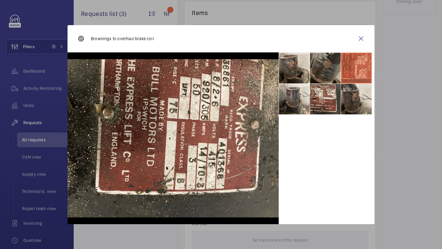
click at [334, 71] on li at bounding box center [325, 68] width 31 height 31
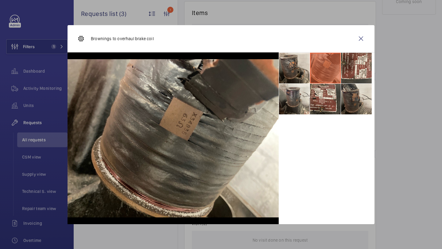
click at [315, 78] on li at bounding box center [325, 68] width 31 height 31
click at [308, 87] on li at bounding box center [294, 99] width 31 height 31
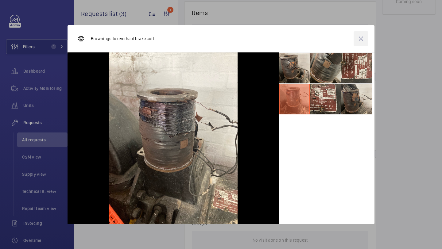
click at [362, 41] on wm-front-icon-button at bounding box center [361, 38] width 15 height 15
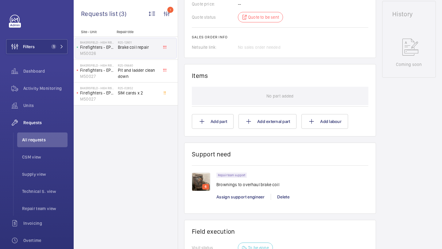
scroll to position [308, 0]
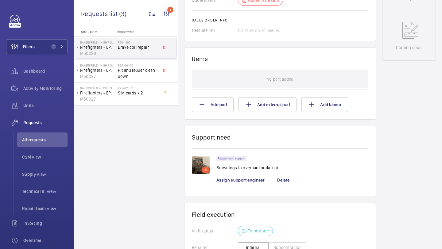
click at [202, 172] on div "6" at bounding box center [205, 170] width 7 height 6
click at [203, 170] on div "6" at bounding box center [205, 170] width 7 height 6
click at [201, 160] on img at bounding box center [201, 165] width 18 height 18
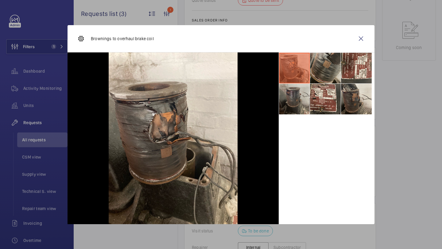
click at [286, 100] on li at bounding box center [294, 99] width 31 height 31
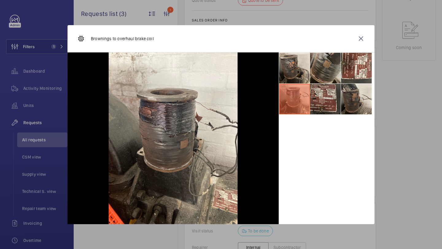
click at [324, 99] on li at bounding box center [325, 99] width 31 height 31
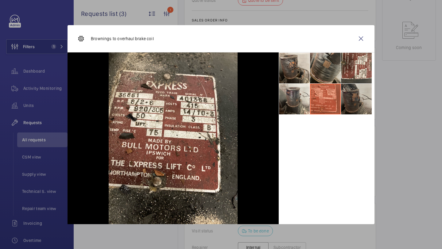
click at [362, 99] on li at bounding box center [356, 99] width 31 height 31
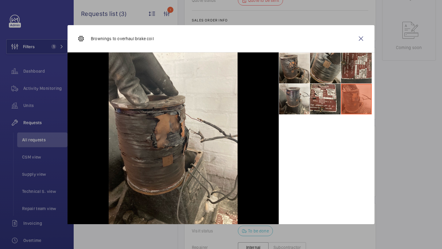
click at [364, 62] on li at bounding box center [356, 68] width 31 height 31
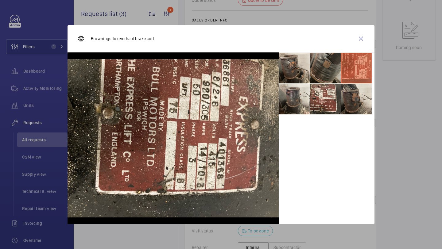
click at [327, 60] on li at bounding box center [325, 68] width 31 height 31
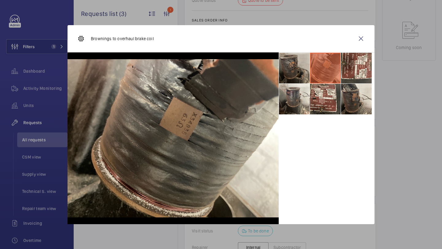
click at [297, 69] on li at bounding box center [294, 68] width 31 height 31
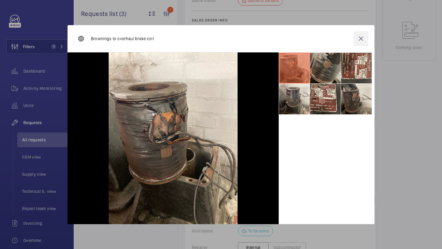
click at [362, 41] on wm-front-icon-button at bounding box center [361, 38] width 15 height 15
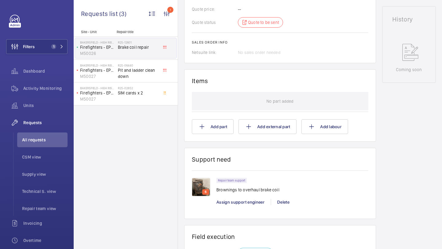
scroll to position [310, 0]
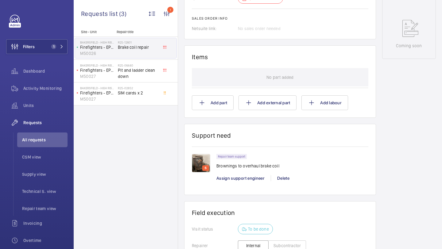
click at [204, 161] on img at bounding box center [201, 163] width 18 height 18
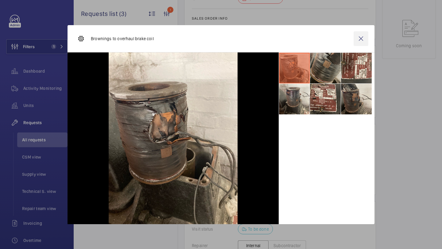
click at [360, 41] on wm-front-icon-button at bounding box center [361, 38] width 15 height 15
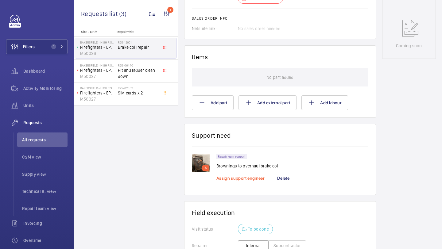
click at [228, 178] on span "Assign support engineer" at bounding box center [241, 178] width 48 height 5
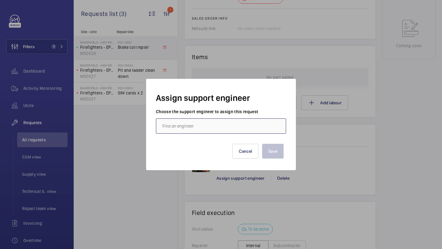
click at [215, 119] on input "text" at bounding box center [221, 126] width 130 height 15
click at [179, 149] on mat-option "Jack Gambie" at bounding box center [221, 144] width 130 height 15
type input "Jack Gambie"
click at [278, 151] on button "Save" at bounding box center [273, 151] width 22 height 15
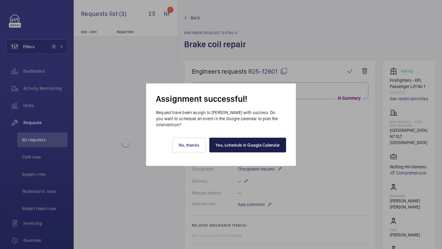
click at [236, 142] on link "Yes, schedule in Google Calendar" at bounding box center [247, 145] width 77 height 15
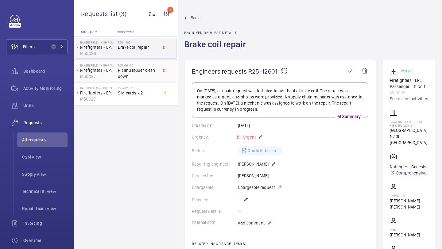
click at [132, 73] on span "Pit and ladder clean down" at bounding box center [138, 73] width 41 height 12
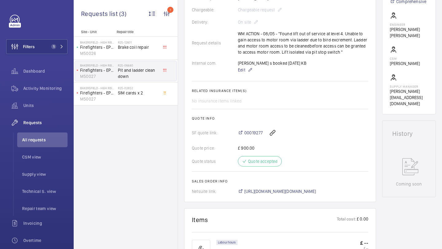
scroll to position [178, 0]
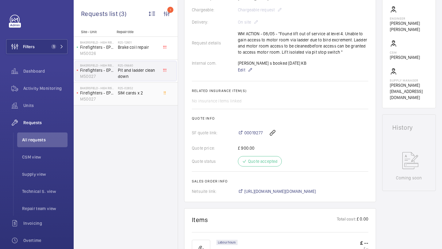
click at [146, 99] on div "R25-02852 SIM cards x 2" at bounding box center [138, 95] width 41 height 18
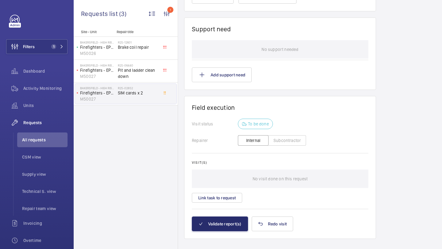
scroll to position [538, 0]
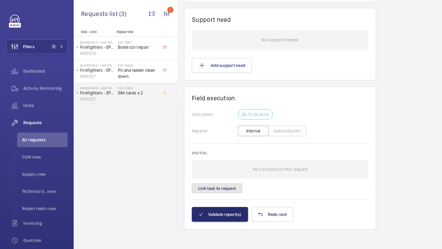
click at [213, 186] on button "Link task to request" at bounding box center [217, 189] width 50 height 10
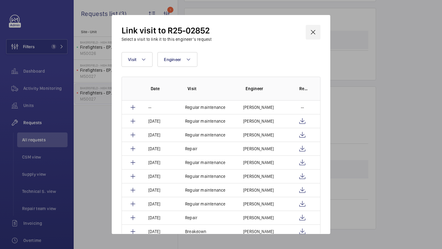
click at [315, 29] on wm-front-icon-button at bounding box center [313, 32] width 15 height 15
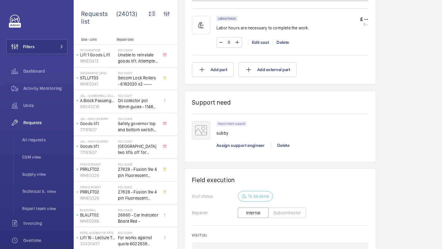
scroll to position [489, 0]
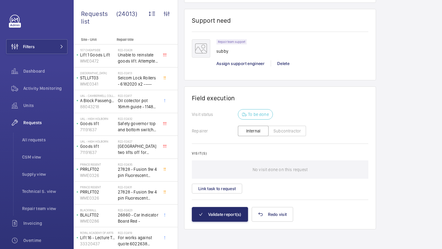
click at [227, 181] on div "Visit(s) No visit done on this request Link task to request" at bounding box center [280, 172] width 177 height 42
click at [227, 185] on button "Link task to request" at bounding box center [217, 189] width 50 height 10
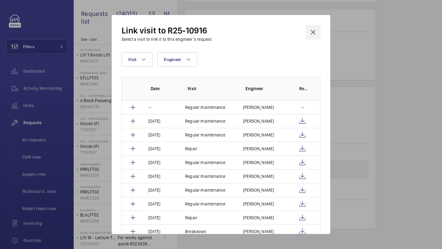
click at [314, 29] on wm-front-icon-button at bounding box center [313, 32] width 15 height 15
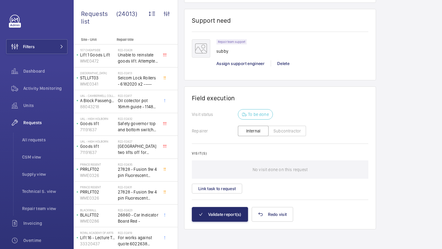
click at [73, 57] on div "Filters Dashboard Activity Monitoring Units Requests All requests CSM view Supp…" at bounding box center [37, 124] width 74 height 249
click at [60, 45] on mat-icon at bounding box center [62, 47] width 4 height 4
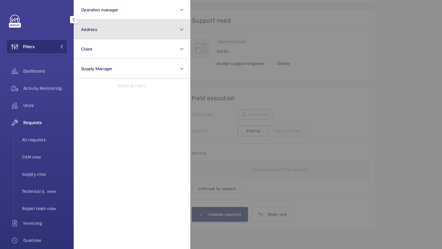
click at [97, 29] on button "Address" at bounding box center [132, 30] width 117 height 20
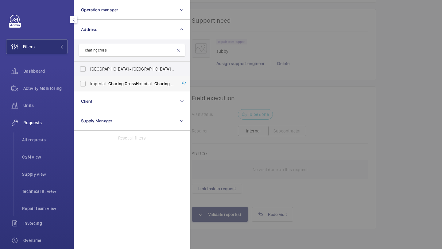
type input "charing cross"
click at [96, 81] on span "[GEOGRAPHIC_DATA] - [GEOGRAPHIC_DATA]" at bounding box center [132, 84] width 84 height 6
click at [89, 80] on input "[GEOGRAPHIC_DATA] - [GEOGRAPHIC_DATA]" at bounding box center [83, 84] width 12 height 12
checkbox input "true"
click at [230, 57] on div at bounding box center [411, 124] width 442 height 249
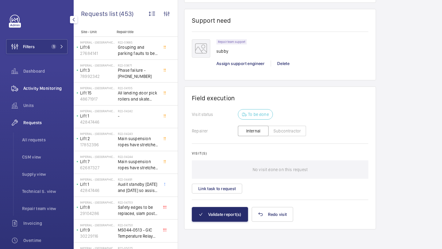
click at [37, 88] on span "Activity Monitoring" at bounding box center [45, 88] width 44 height 6
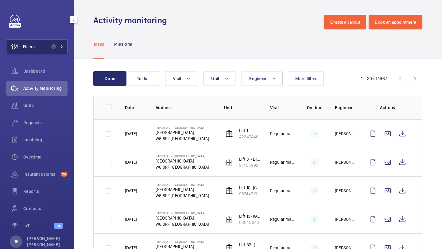
click at [55, 46] on span "1" at bounding box center [53, 46] width 5 height 5
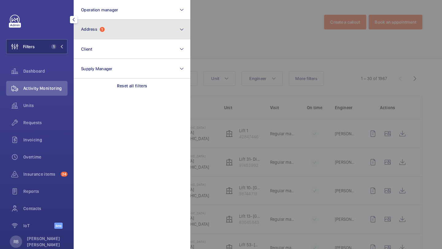
click at [105, 28] on span "1" at bounding box center [102, 29] width 5 height 5
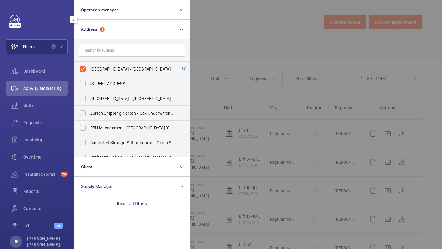
click at [105, 68] on span "[GEOGRAPHIC_DATA] - [GEOGRAPHIC_DATA]" at bounding box center [132, 69] width 84 height 6
click at [89, 68] on input "[GEOGRAPHIC_DATA] - [GEOGRAPHIC_DATA]" at bounding box center [83, 69] width 12 height 12
checkbox input "false"
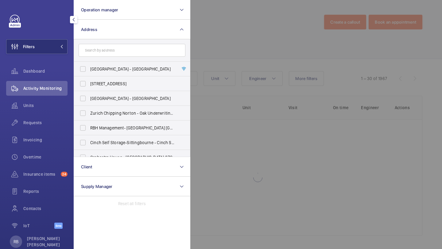
click at [206, 50] on div at bounding box center [411, 124] width 442 height 249
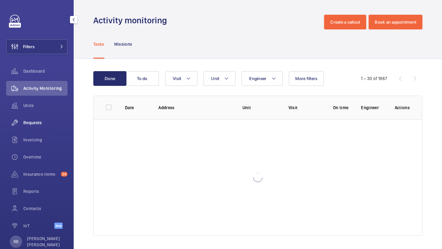
click at [41, 121] on span "Requests" at bounding box center [45, 123] width 44 height 6
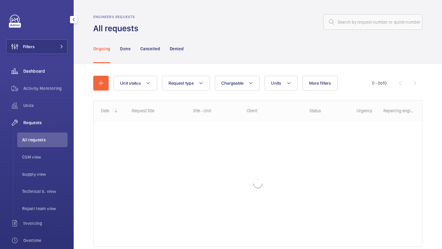
click at [49, 72] on span "Dashboard" at bounding box center [45, 71] width 44 height 6
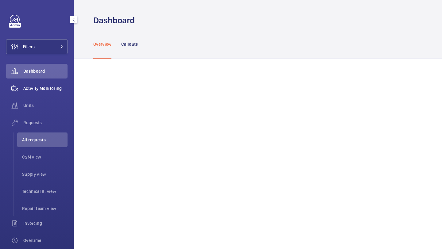
click at [48, 87] on span "Activity Monitoring" at bounding box center [45, 88] width 44 height 6
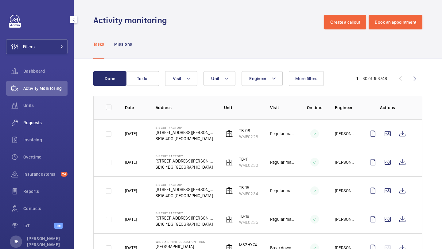
click at [34, 127] on div "Requests" at bounding box center [36, 123] width 61 height 15
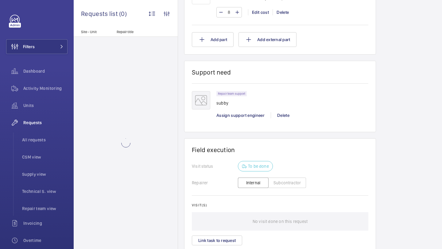
scroll to position [489, 0]
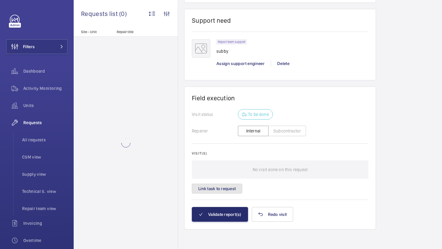
click at [225, 189] on button "Link task to request" at bounding box center [217, 189] width 50 height 10
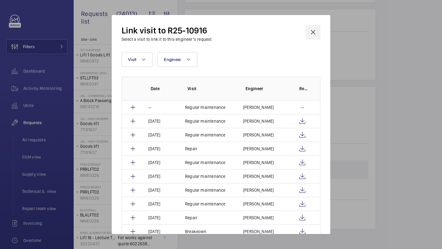
click at [312, 34] on wm-front-icon-button at bounding box center [313, 32] width 15 height 15
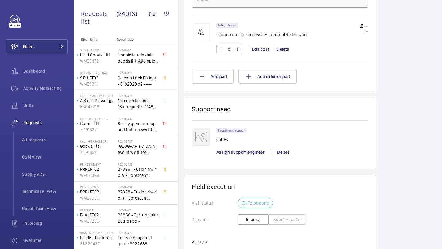
scroll to position [489, 0]
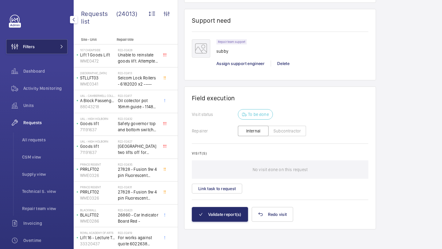
click at [51, 49] on button "Filters" at bounding box center [36, 46] width 61 height 15
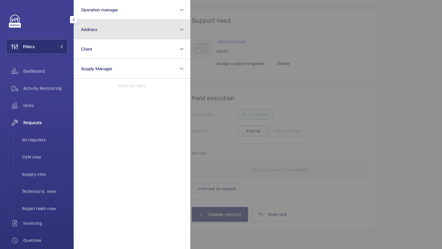
click at [101, 36] on button "Address" at bounding box center [132, 30] width 117 height 20
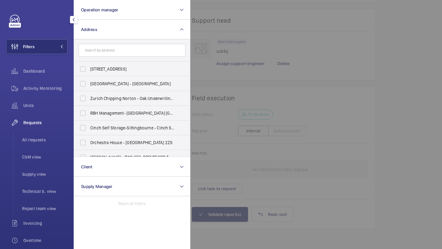
click at [281, 78] on div at bounding box center [411, 124] width 442 height 249
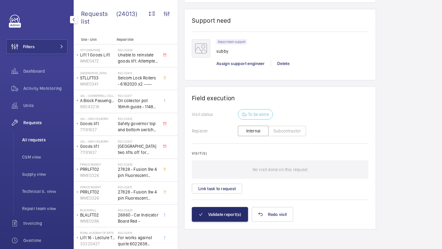
click at [50, 145] on li "All requests" at bounding box center [42, 140] width 50 height 15
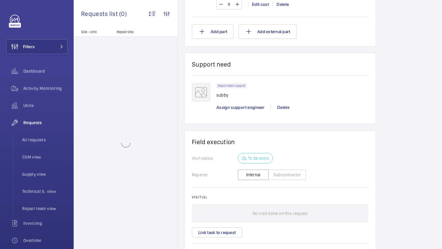
scroll to position [446, 0]
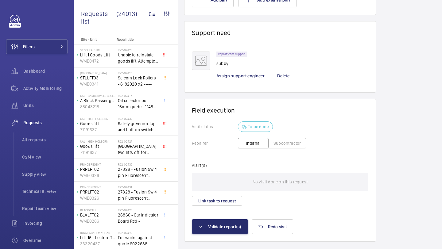
scroll to position [489, 0]
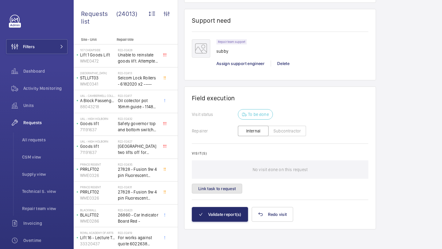
click at [223, 187] on button "Link task to request" at bounding box center [217, 189] width 50 height 10
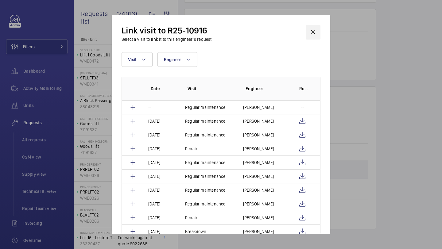
click at [315, 31] on wm-front-icon-button at bounding box center [313, 32] width 15 height 15
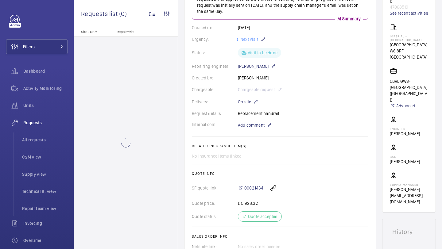
scroll to position [489, 0]
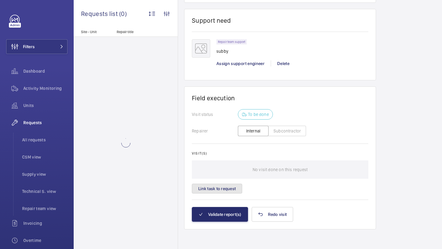
click at [230, 188] on button "Link task to request" at bounding box center [217, 189] width 50 height 10
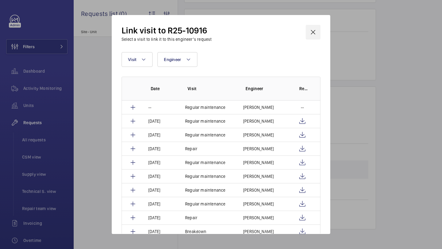
click at [314, 31] on wm-front-icon-button at bounding box center [313, 32] width 15 height 15
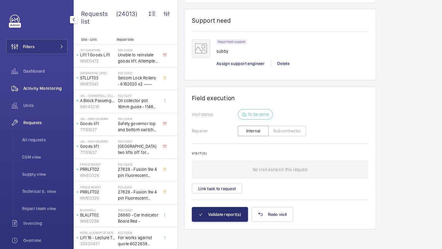
click at [57, 90] on span "Activity Monitoring" at bounding box center [45, 88] width 44 height 6
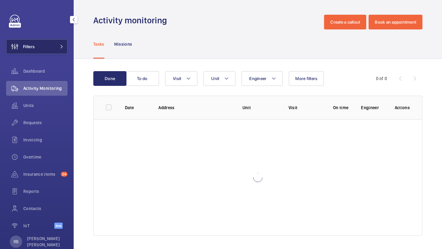
click at [57, 45] on span at bounding box center [59, 47] width 7 height 4
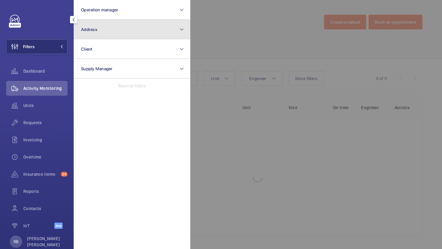
click at [105, 23] on button "Address" at bounding box center [132, 30] width 117 height 20
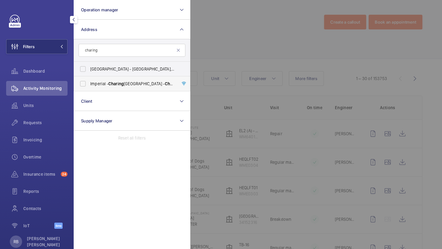
type input "charing"
click at [105, 83] on span "[GEOGRAPHIC_DATA] - [GEOGRAPHIC_DATA]" at bounding box center [132, 84] width 84 height 6
click at [89, 83] on input "[GEOGRAPHIC_DATA] - [GEOGRAPHIC_DATA]" at bounding box center [83, 84] width 12 height 12
checkbox input "true"
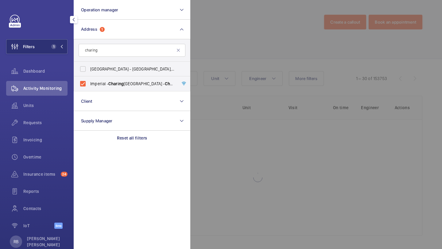
click at [216, 51] on div at bounding box center [411, 124] width 442 height 249
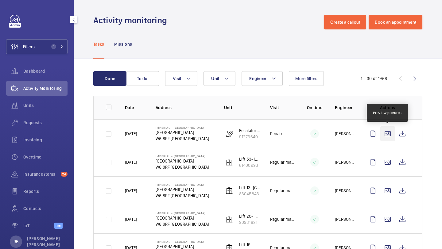
click at [390, 134] on wm-front-icon-button at bounding box center [388, 134] width 15 height 15
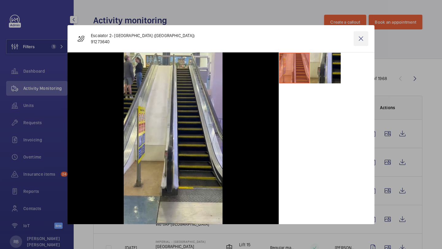
click at [358, 39] on wm-front-icon-button at bounding box center [361, 38] width 15 height 15
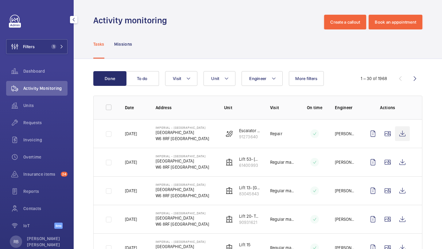
click at [406, 138] on wm-front-icon-button at bounding box center [402, 134] width 15 height 15
